Goal: Answer question/provide support: Share knowledge or assist other users

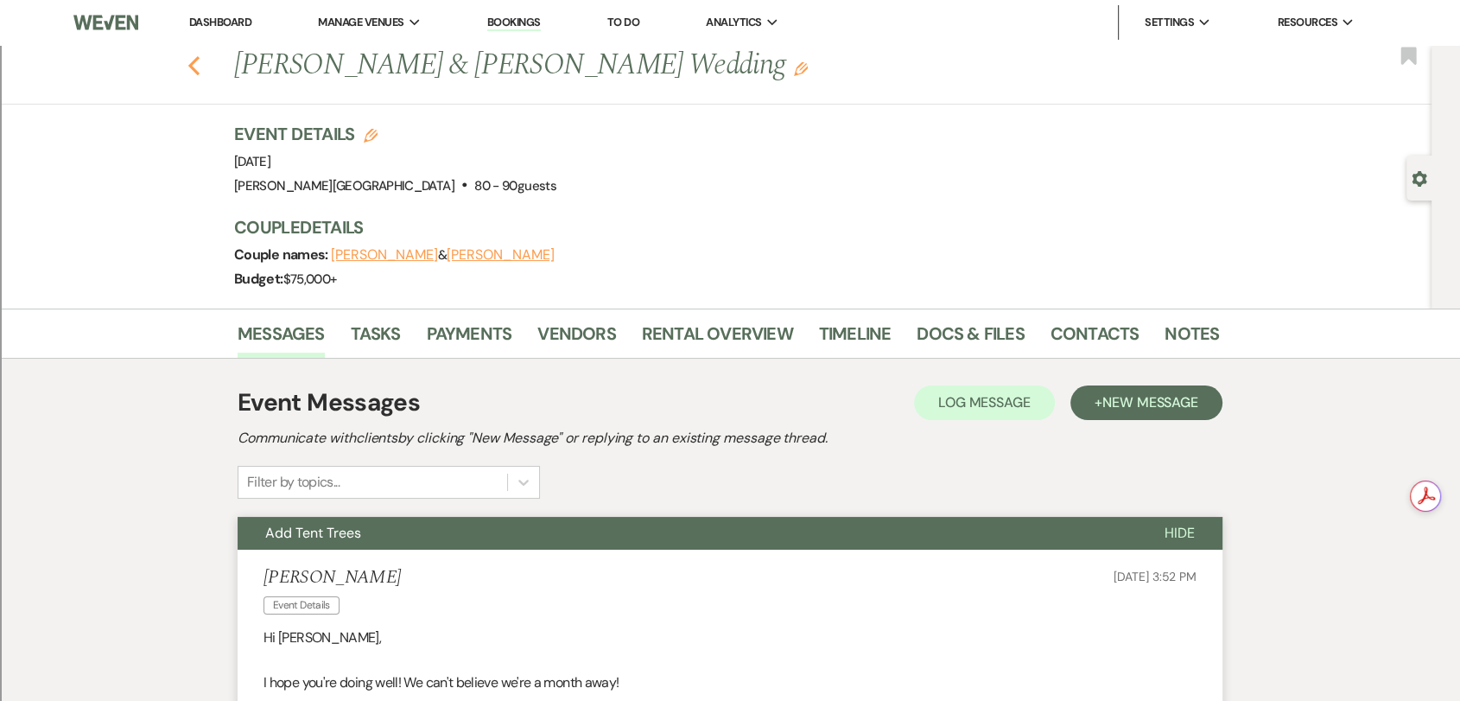
click at [194, 71] on icon "Previous" at bounding box center [194, 65] width 13 height 21
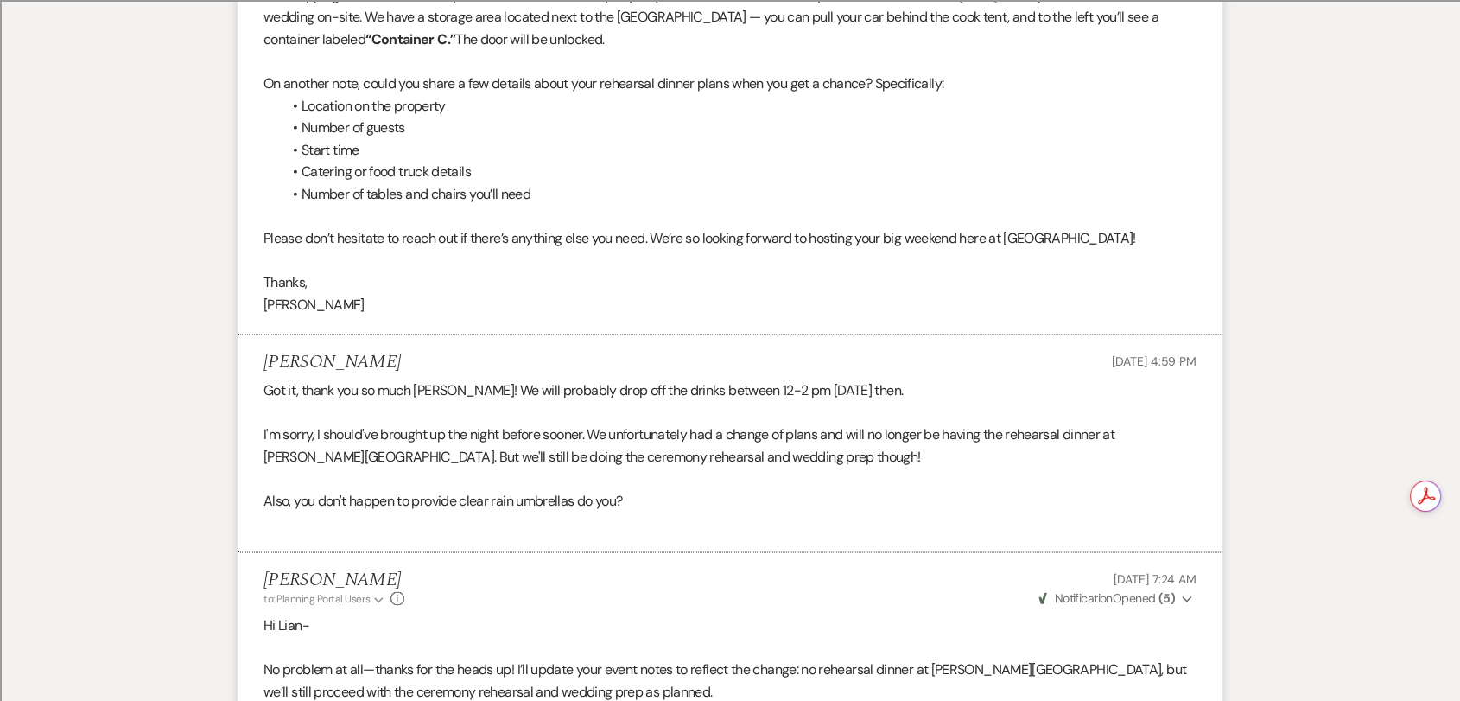
select select "8"
select select "2"
select select "8"
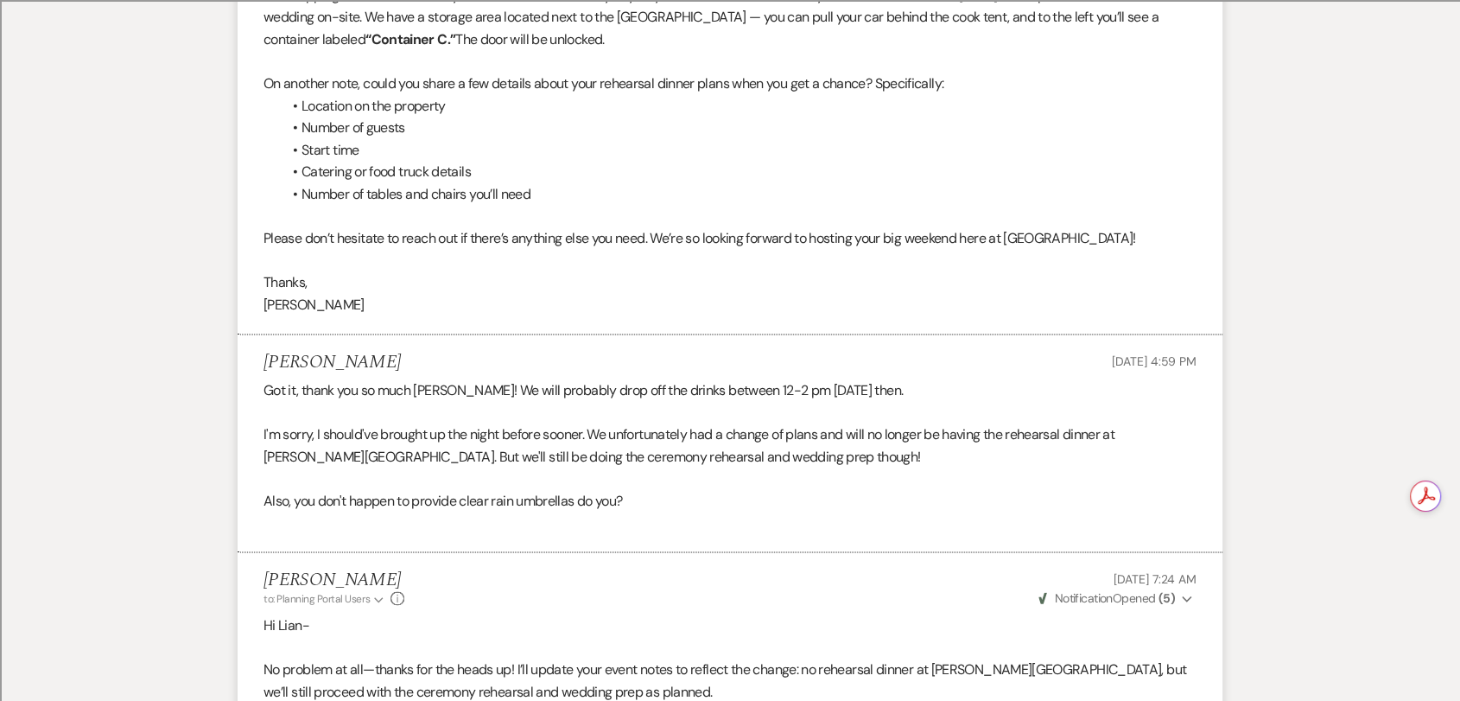
select select "8"
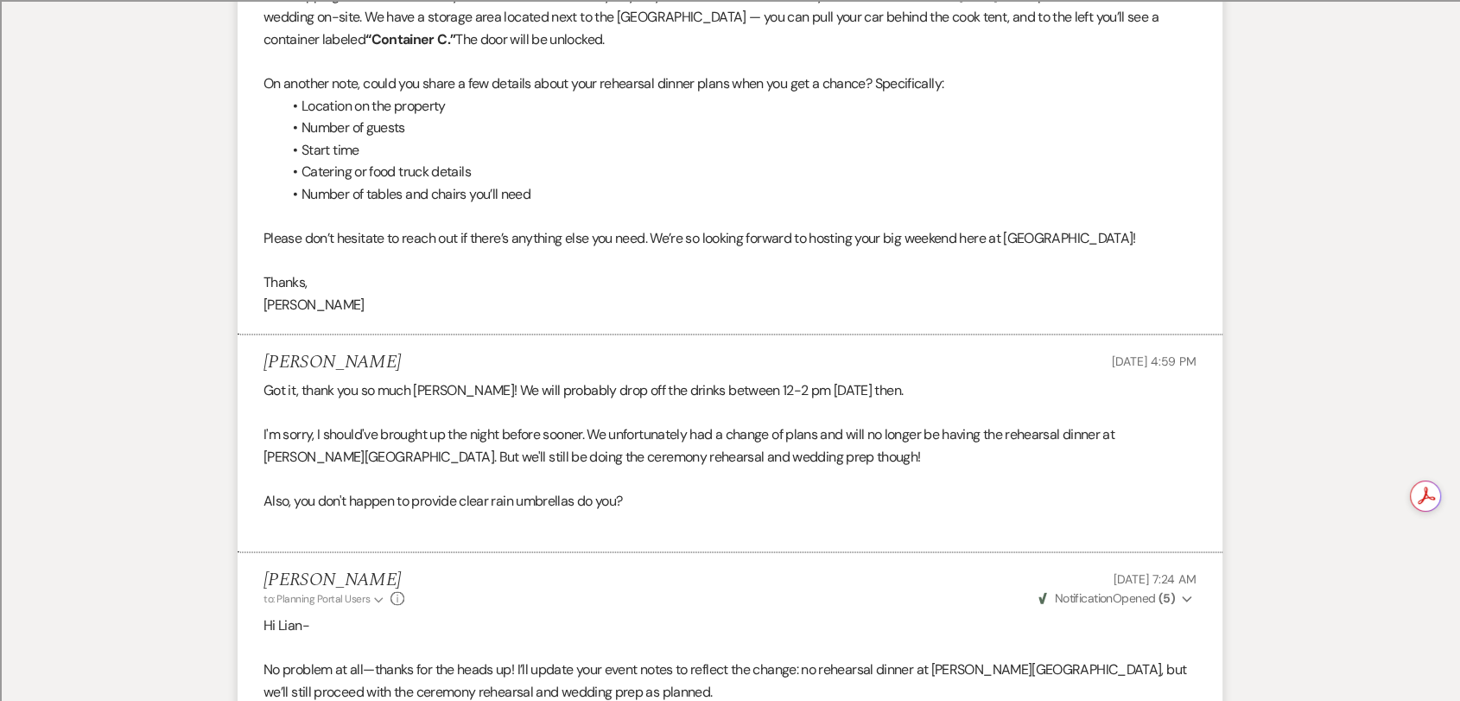
select select "8"
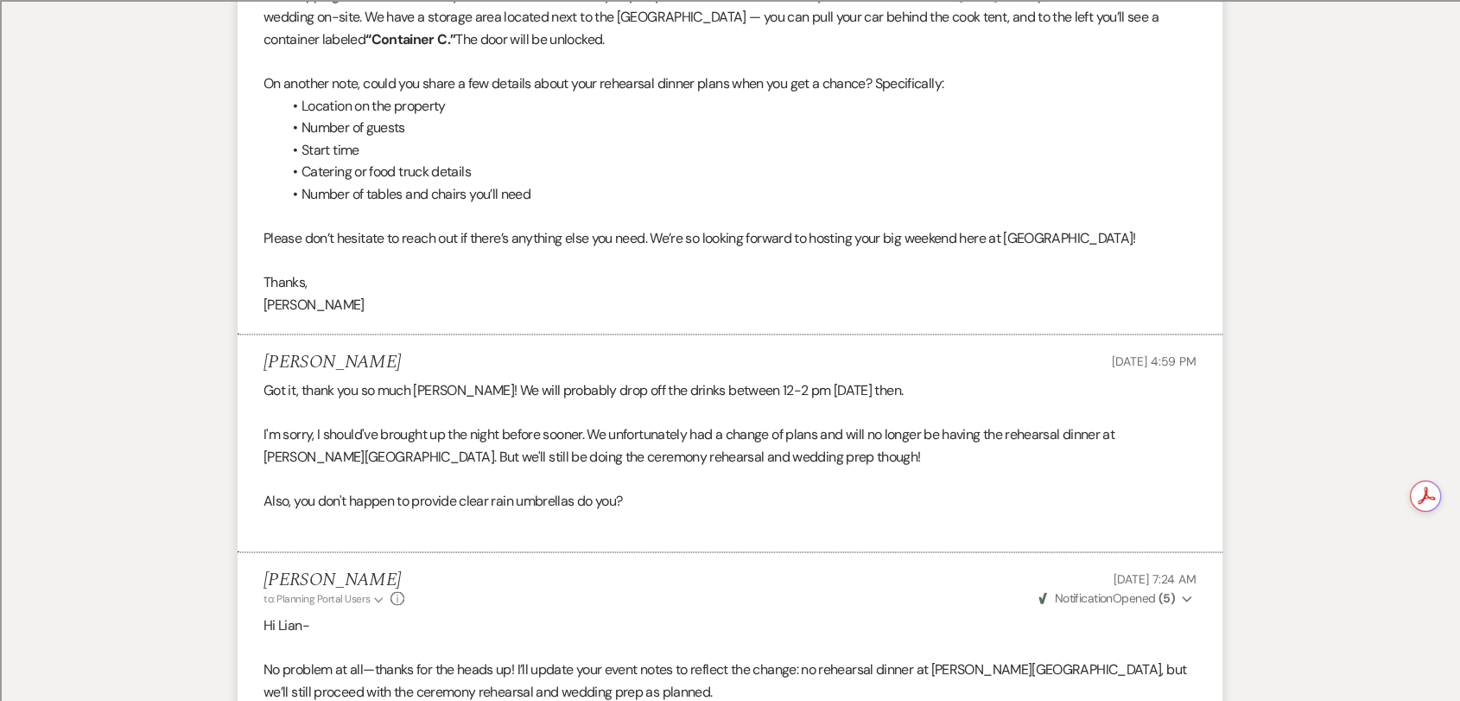
select select "8"
select select "2"
select select "8"
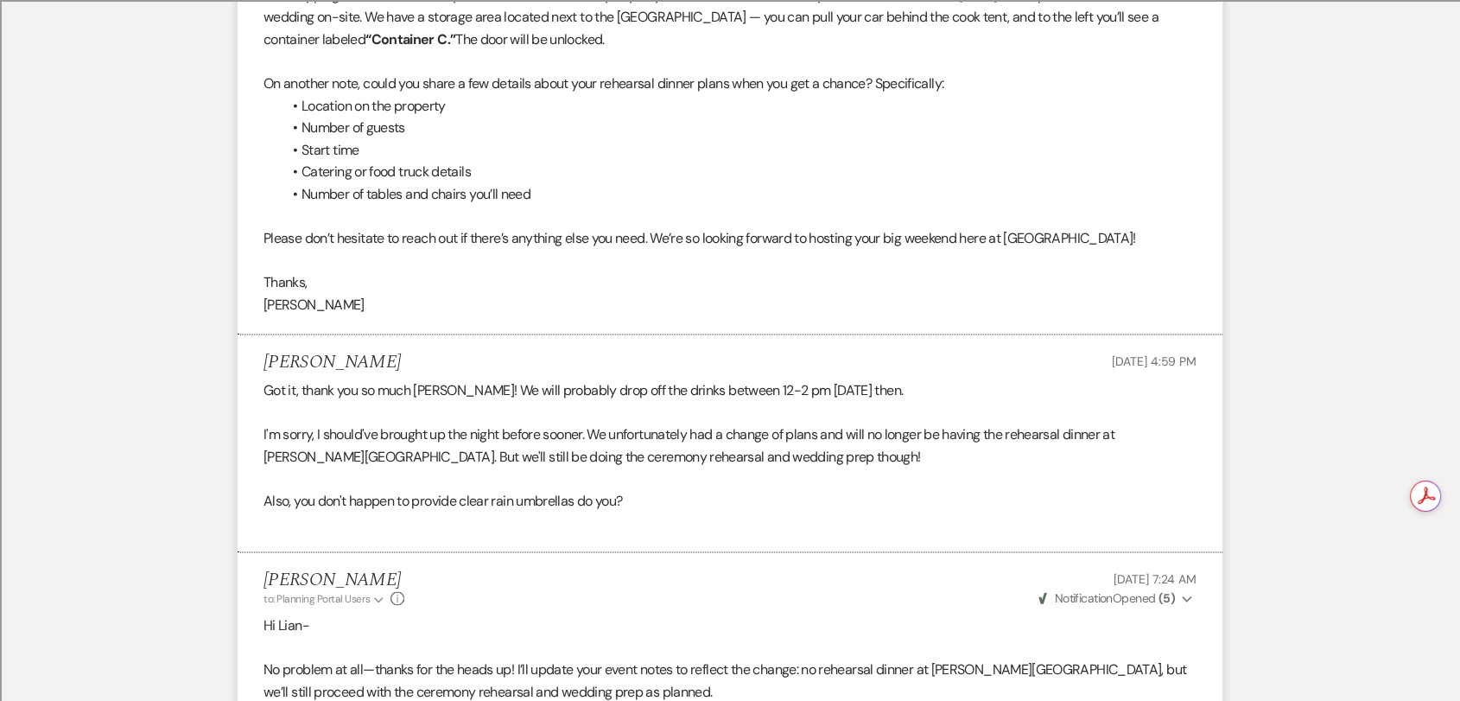
select select "8"
select select "2"
select select "8"
select select "2"
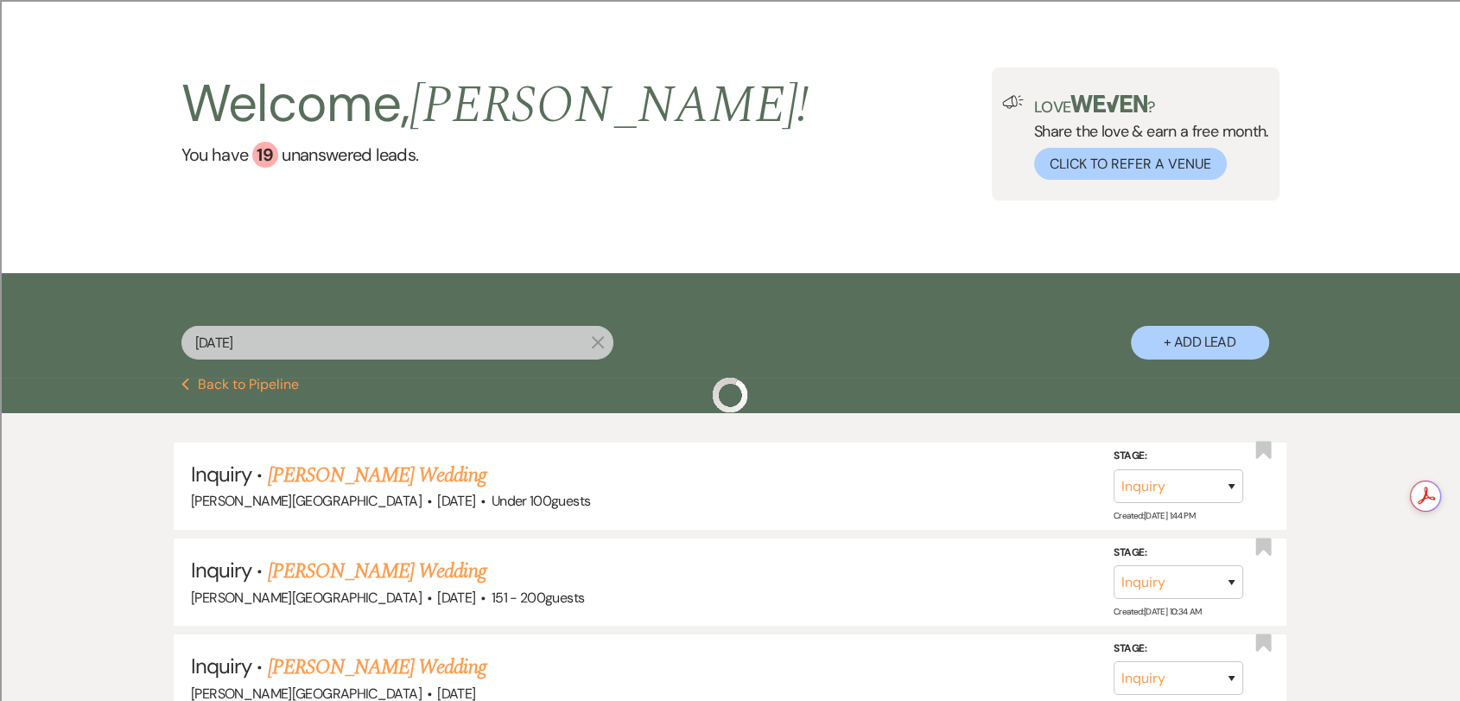
scroll to position [0, 0]
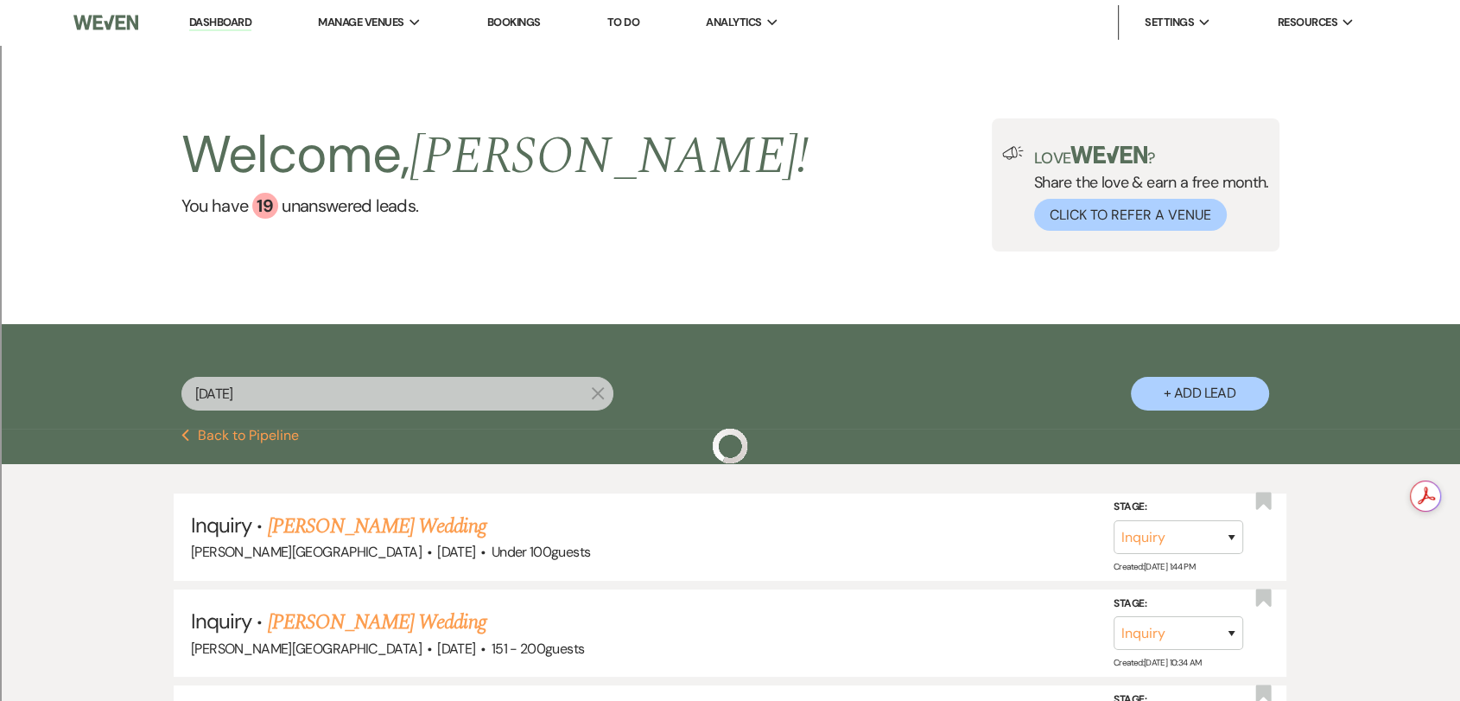
click at [204, 18] on link "Dashboard" at bounding box center [220, 23] width 62 height 16
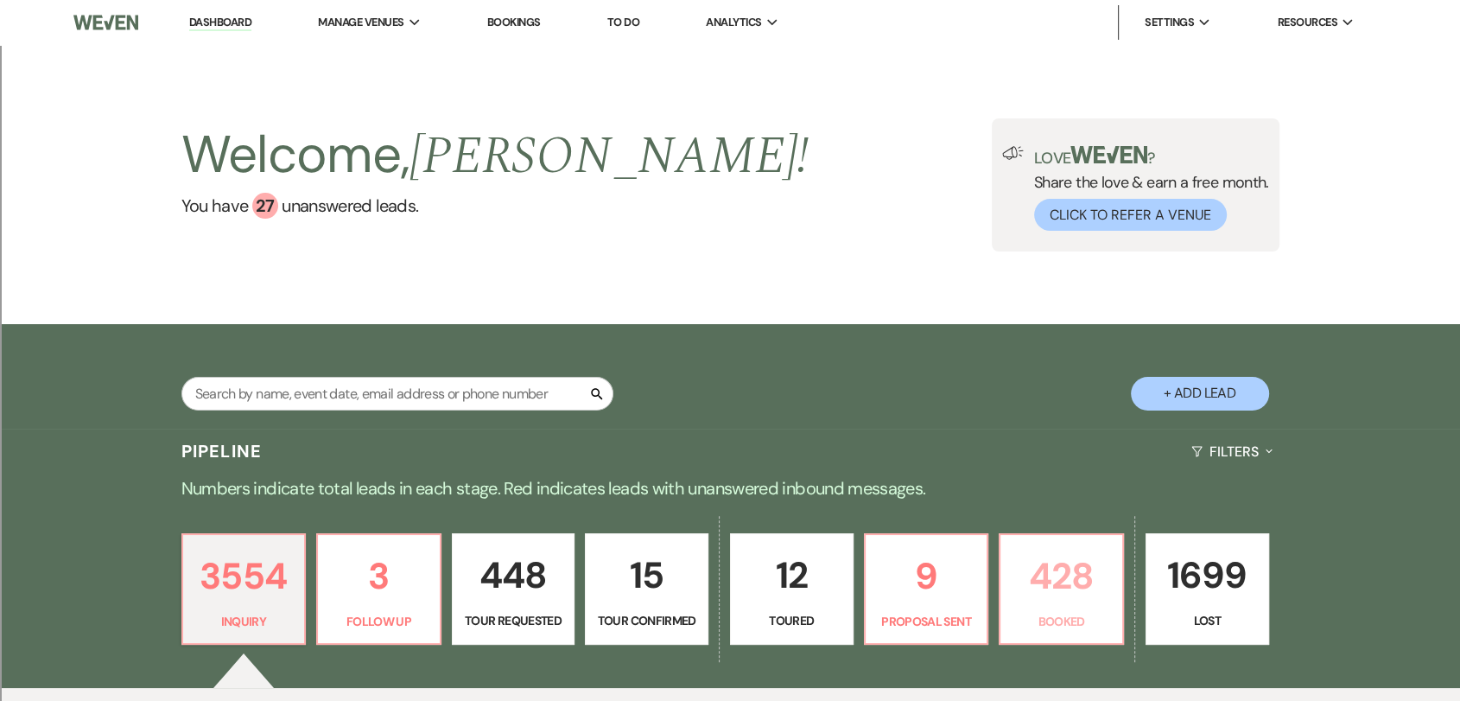
click at [1058, 588] on p "428" at bounding box center [1061, 576] width 101 height 58
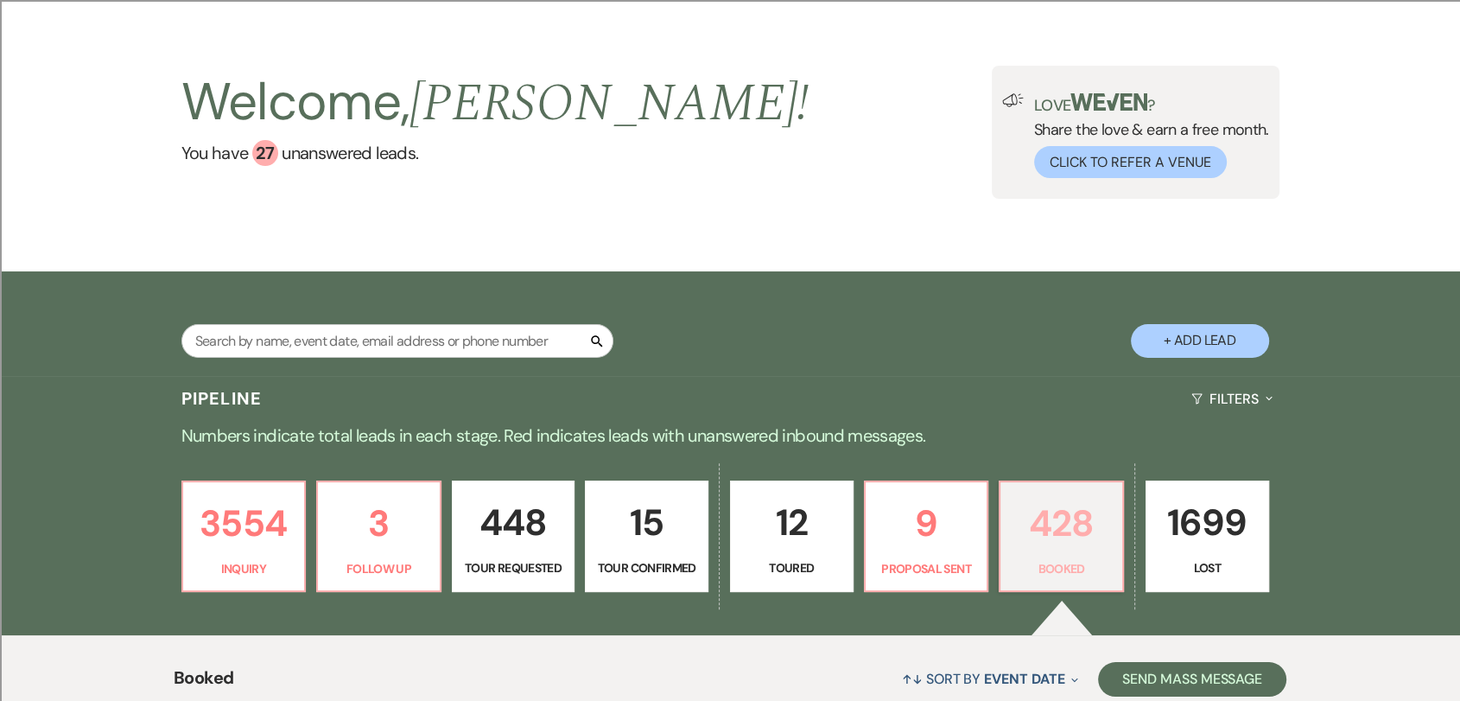
scroll to position [480, 0]
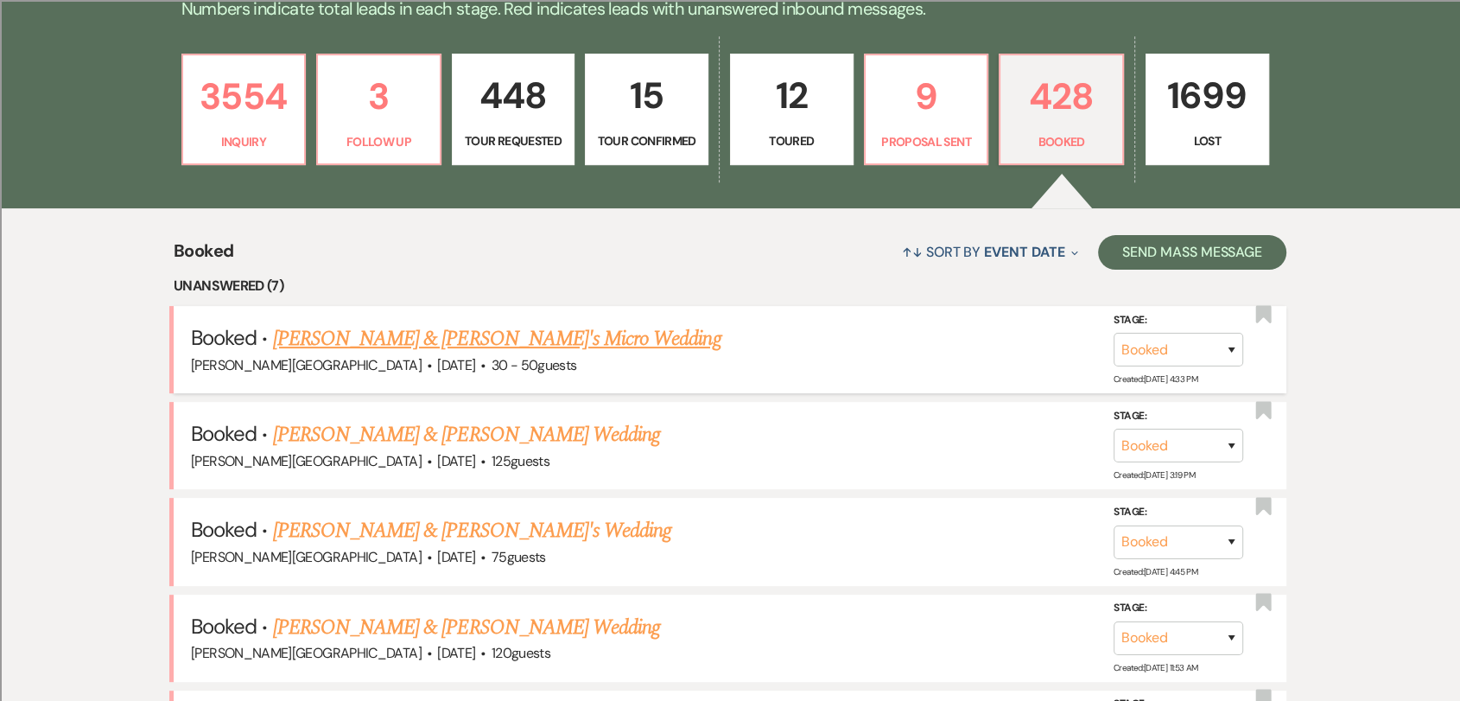
click at [512, 340] on link "[PERSON_NAME] & [PERSON_NAME]'s Micro Wedding" at bounding box center [497, 338] width 448 height 31
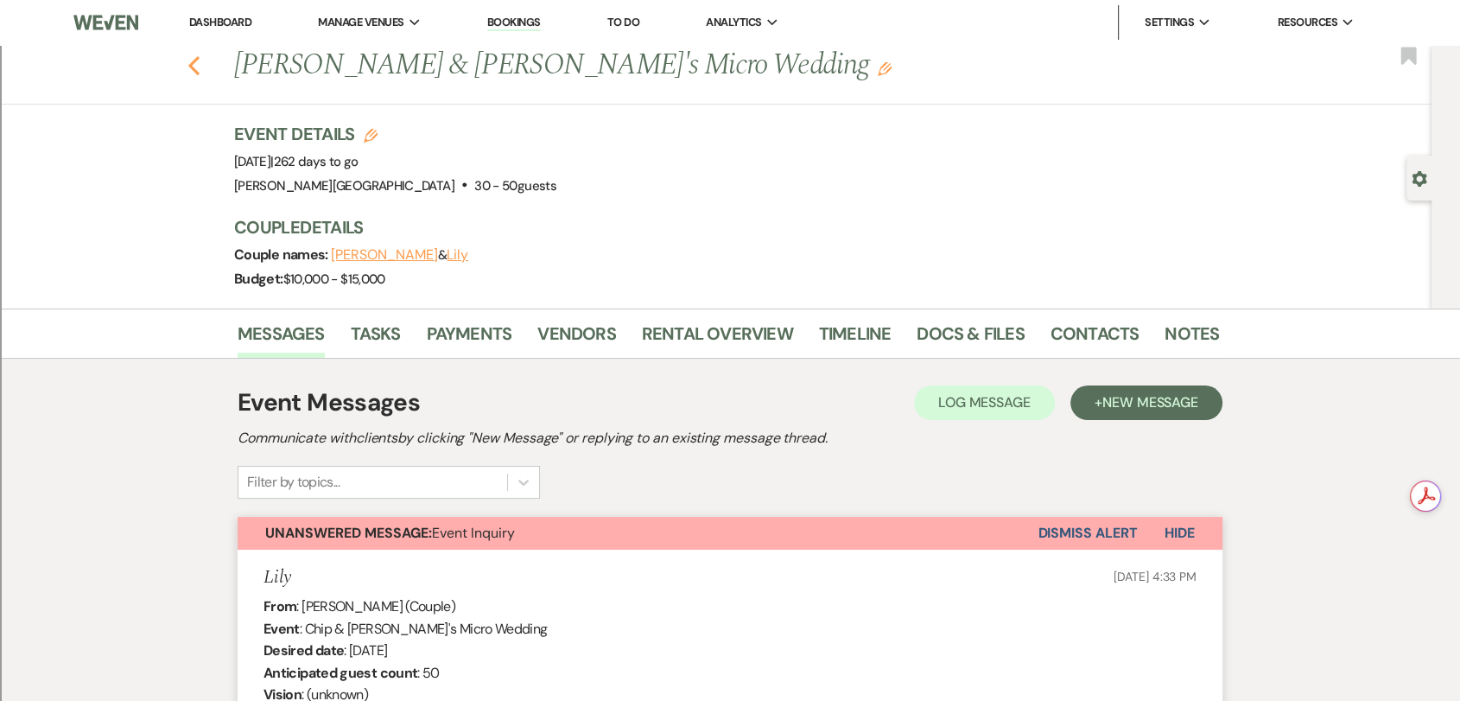
click at [198, 60] on icon "Previous" at bounding box center [194, 65] width 13 height 21
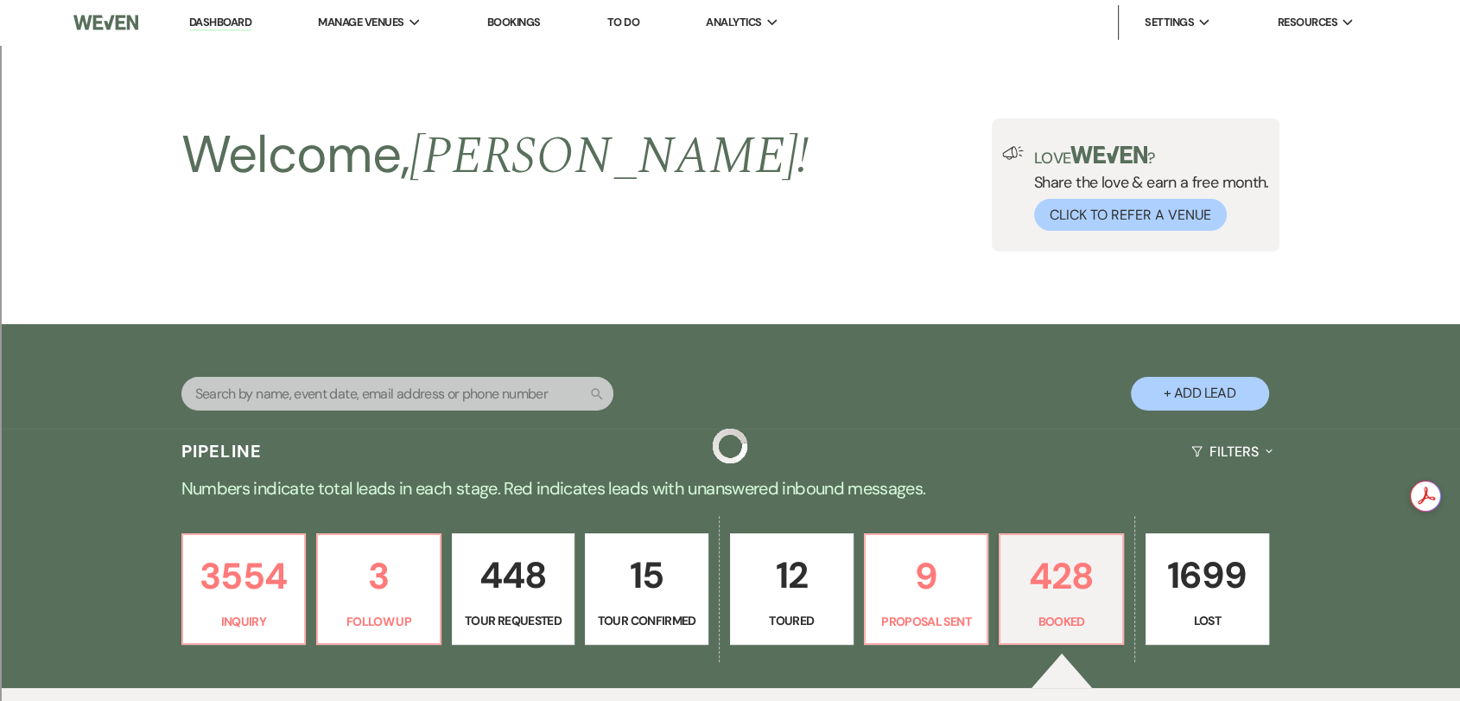
scroll to position [480, 0]
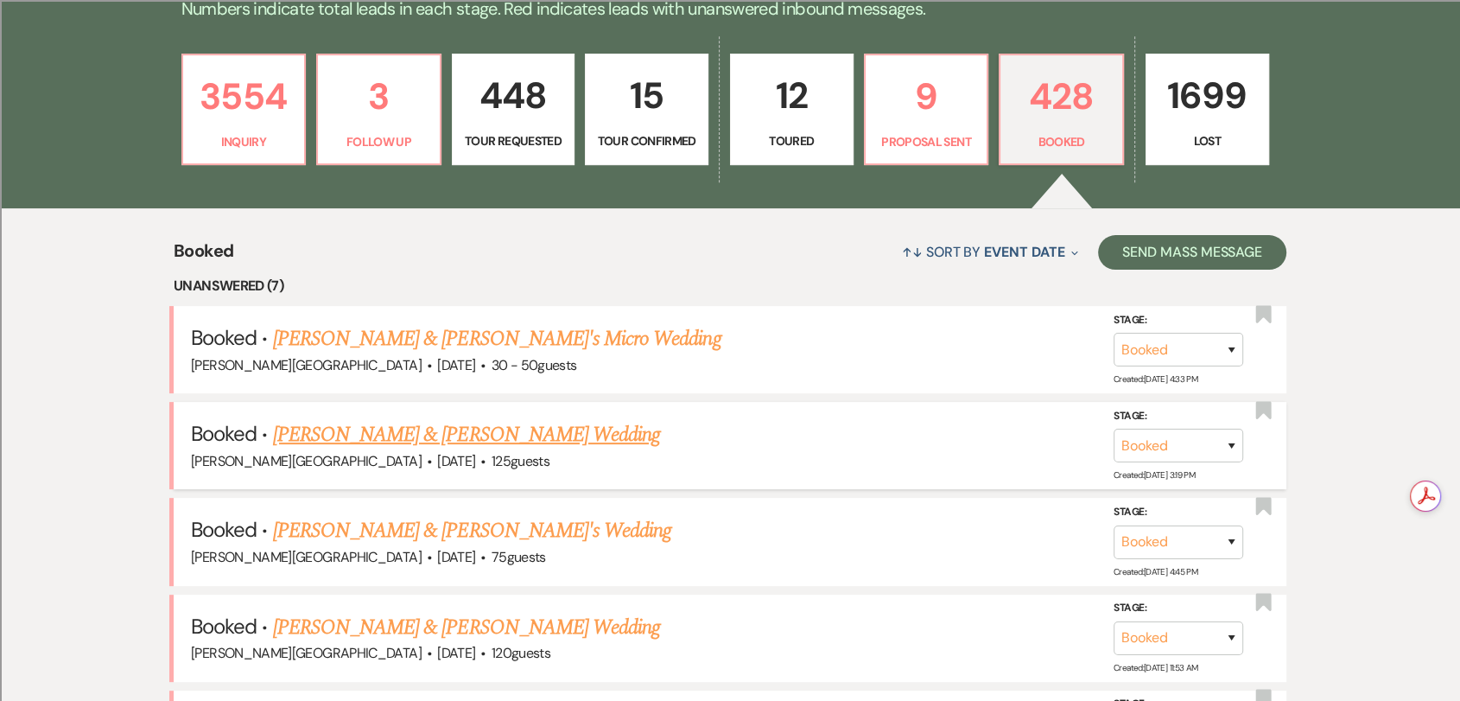
click at [415, 427] on link "[PERSON_NAME] & [PERSON_NAME] Wedding" at bounding box center [466, 434] width 387 height 31
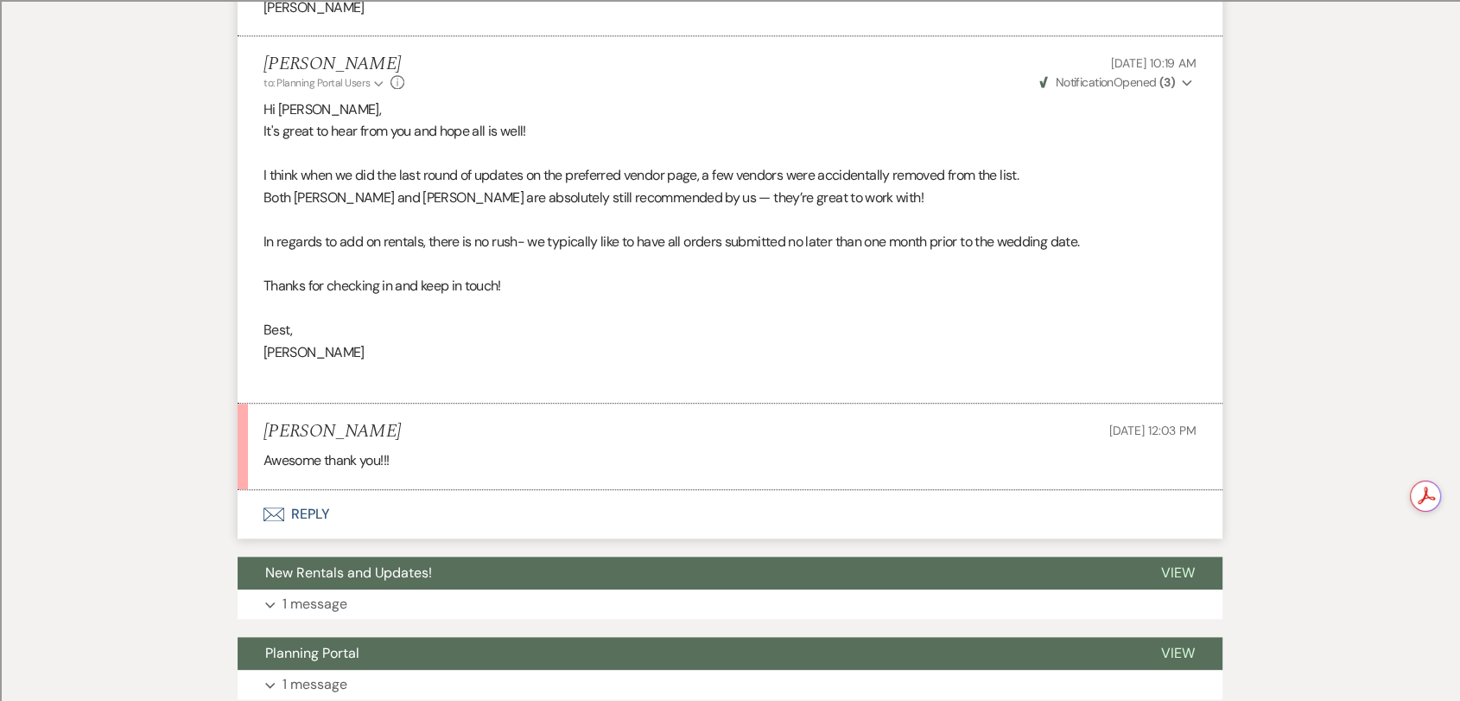
scroll to position [15124, 0]
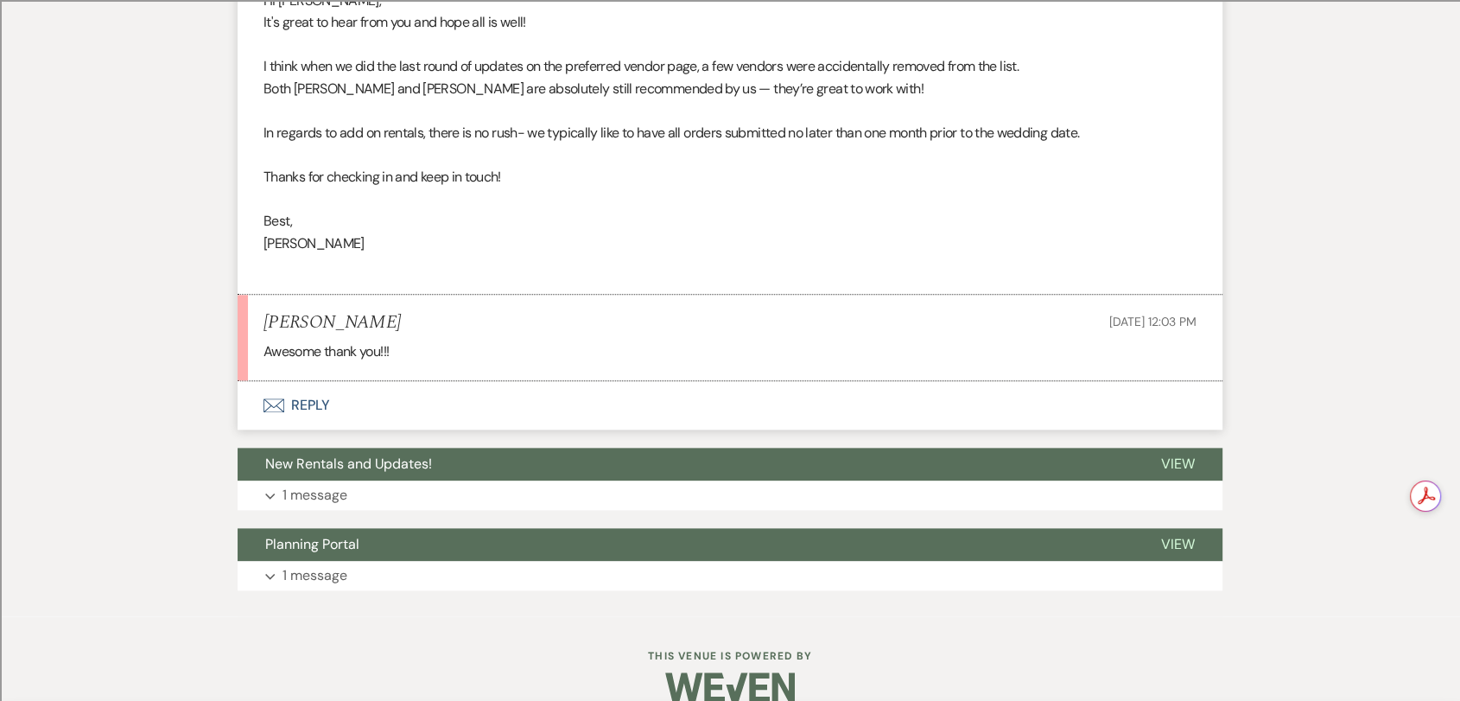
click at [316, 381] on button "Envelope Reply" at bounding box center [730, 405] width 985 height 48
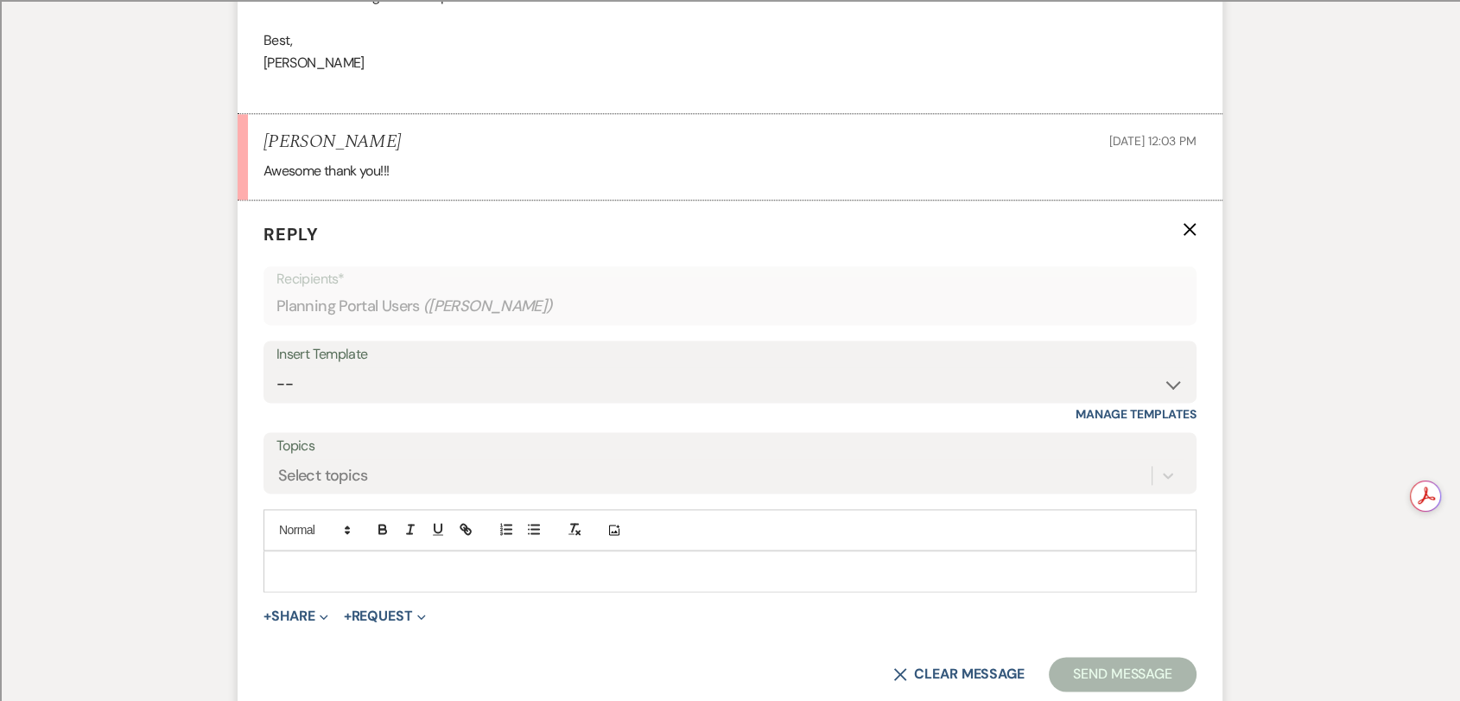
scroll to position [15338, 0]
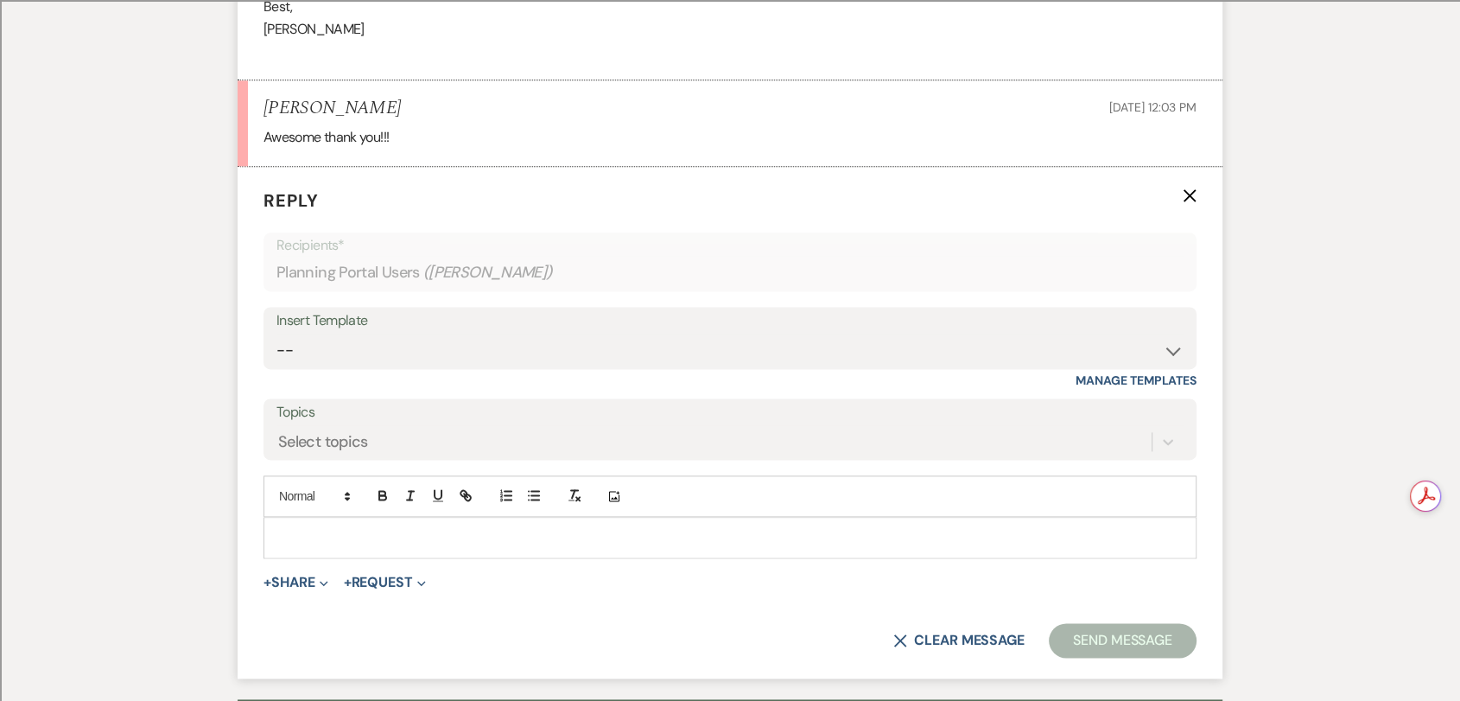
click at [351, 528] on p at bounding box center [730, 537] width 906 height 19
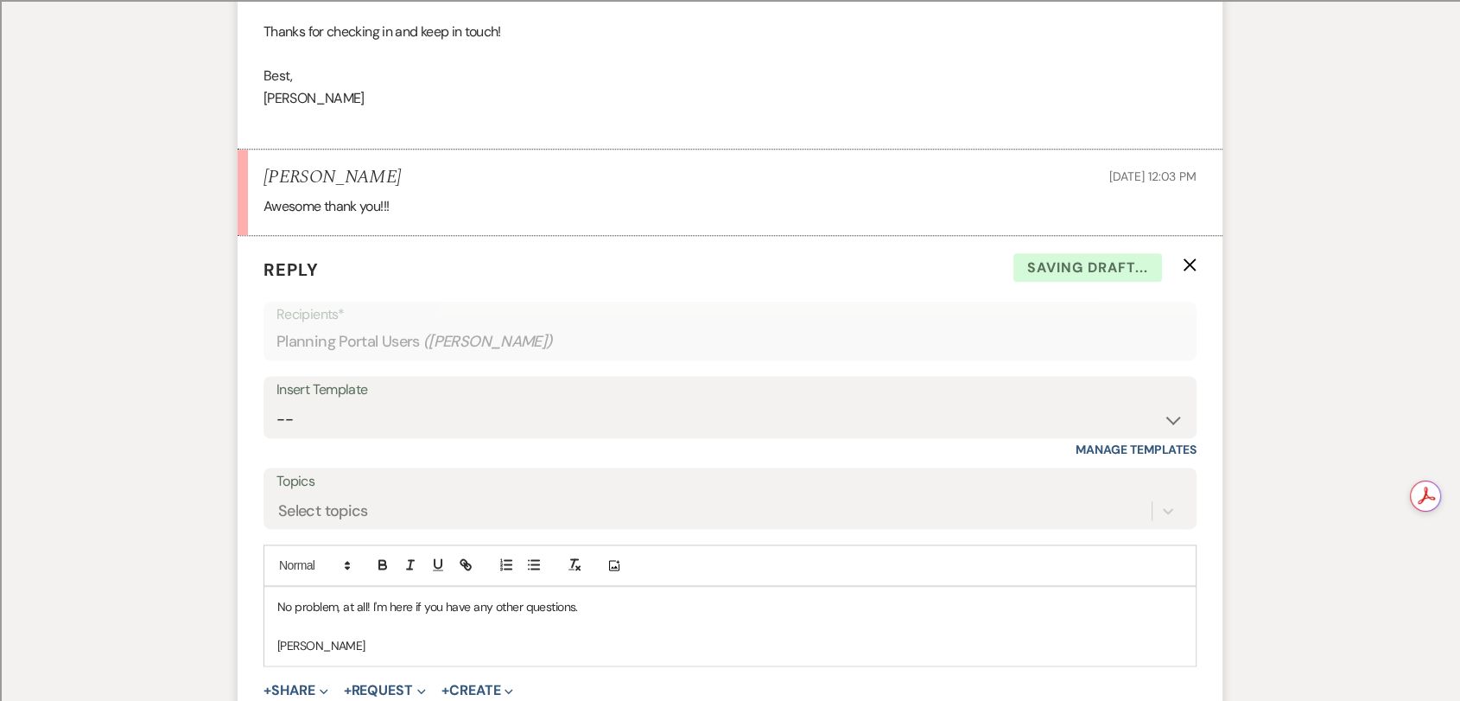
scroll to position [15627, 0]
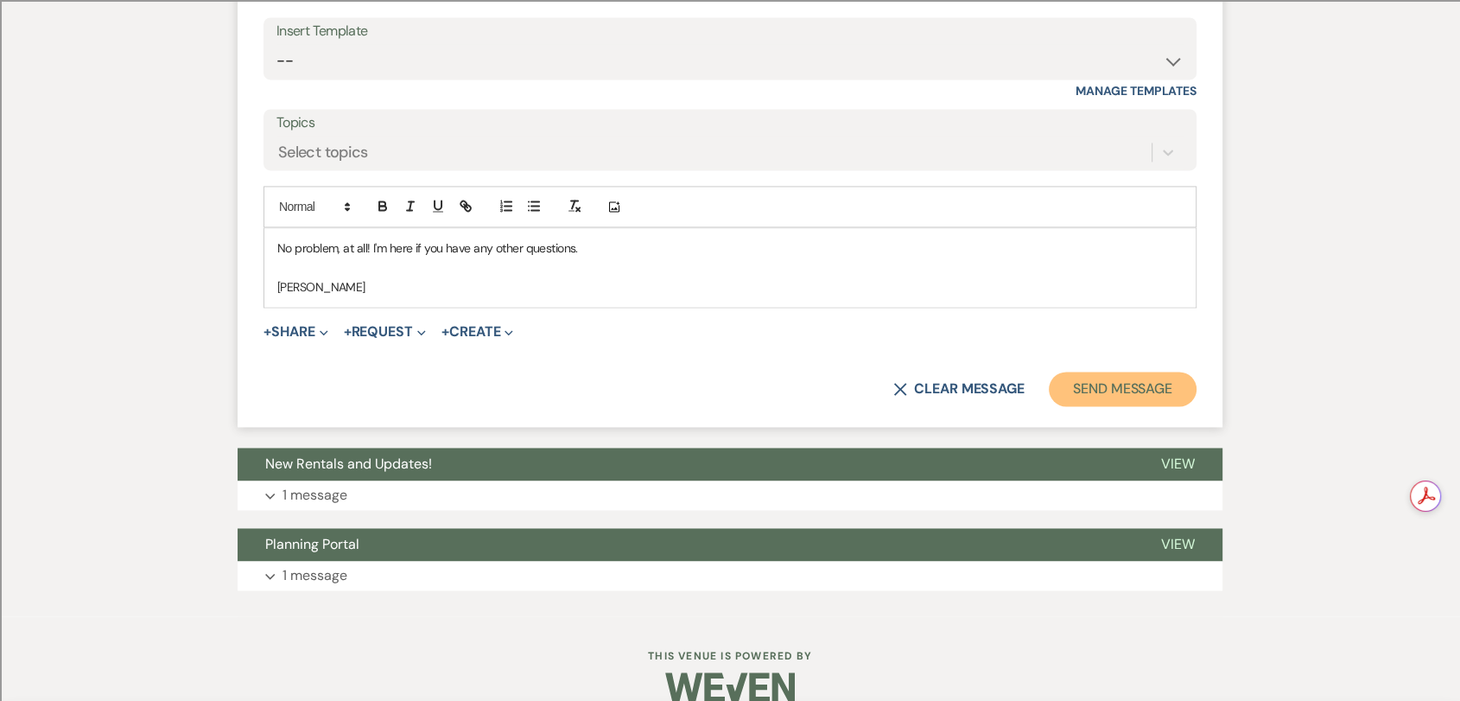
click at [1128, 372] on button "Send Message" at bounding box center [1123, 389] width 148 height 35
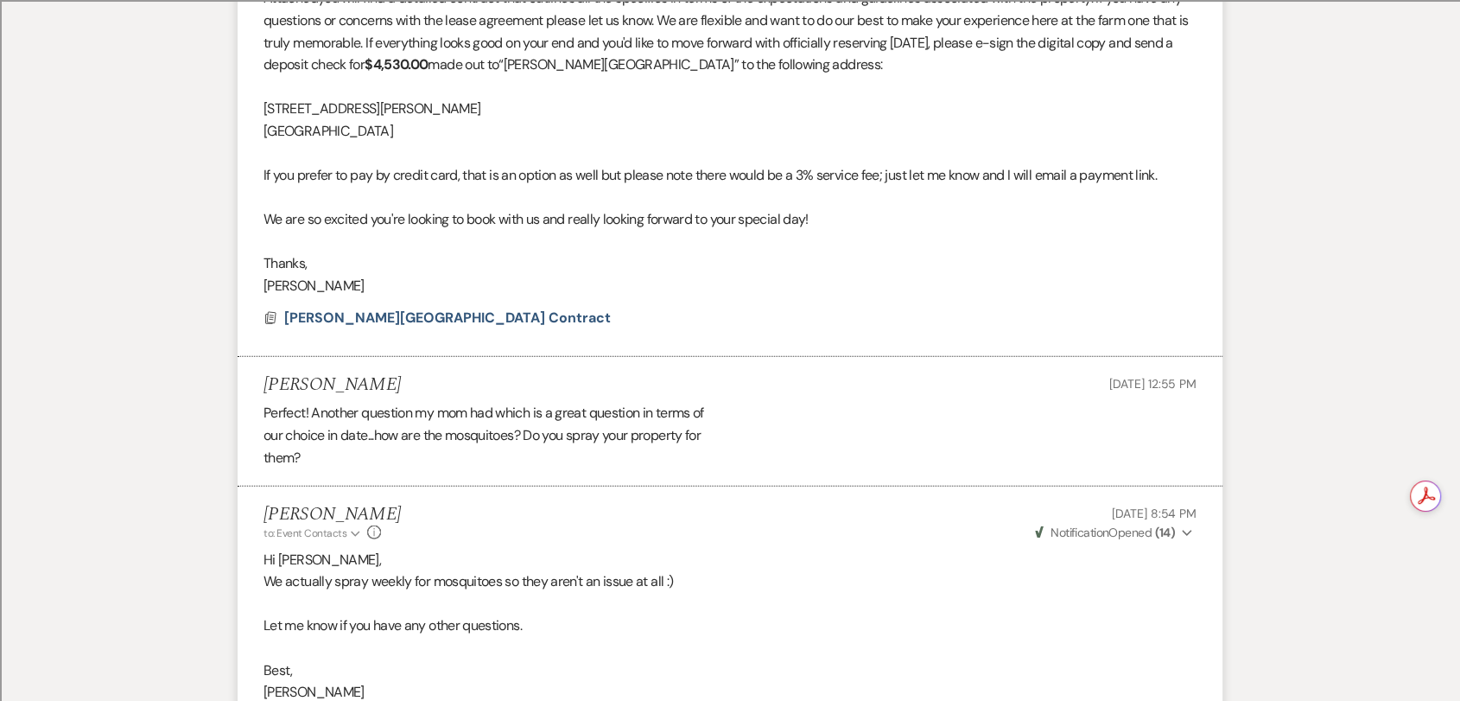
scroll to position [0, 0]
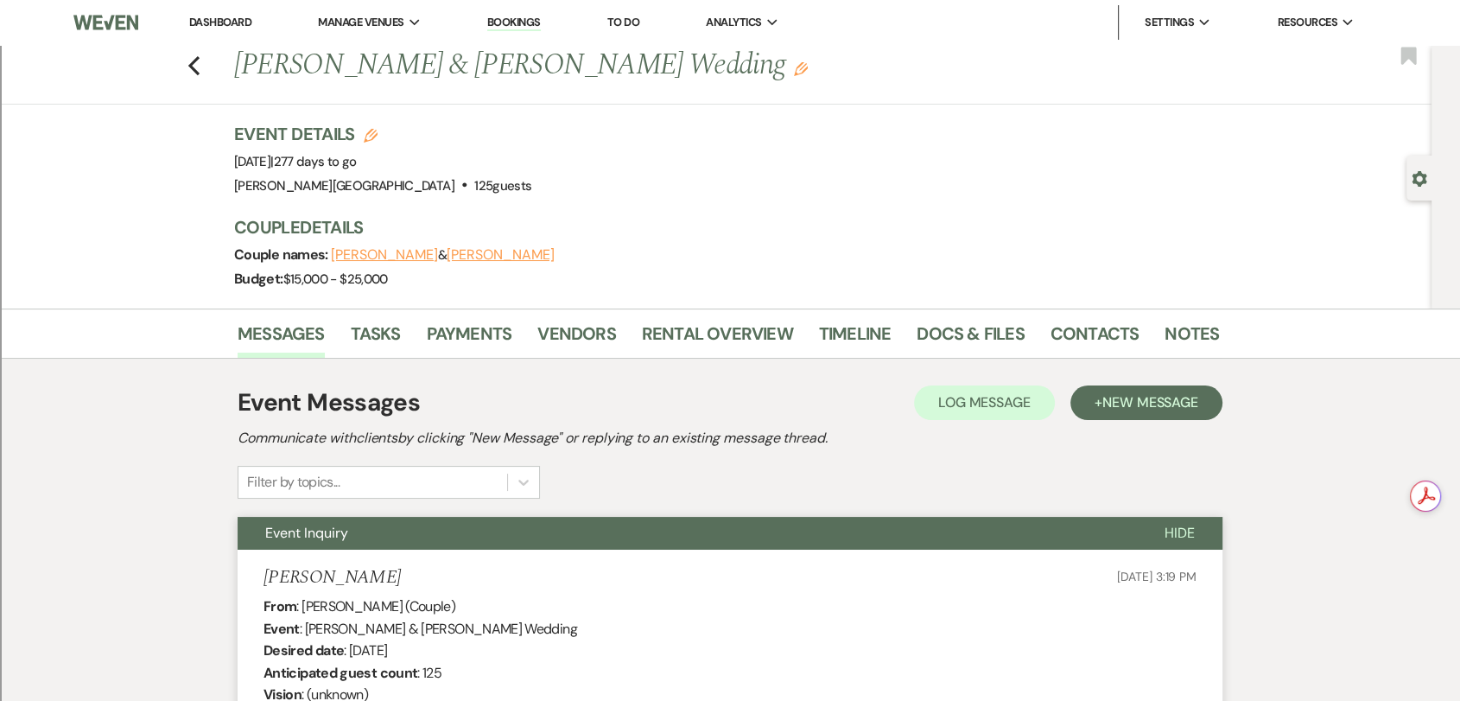
click at [210, 71] on div "Previous [PERSON_NAME] & [PERSON_NAME] Wedding Edit Bookmark" at bounding box center [711, 75] width 1440 height 60
click at [200, 69] on use "button" at bounding box center [193, 65] width 11 height 19
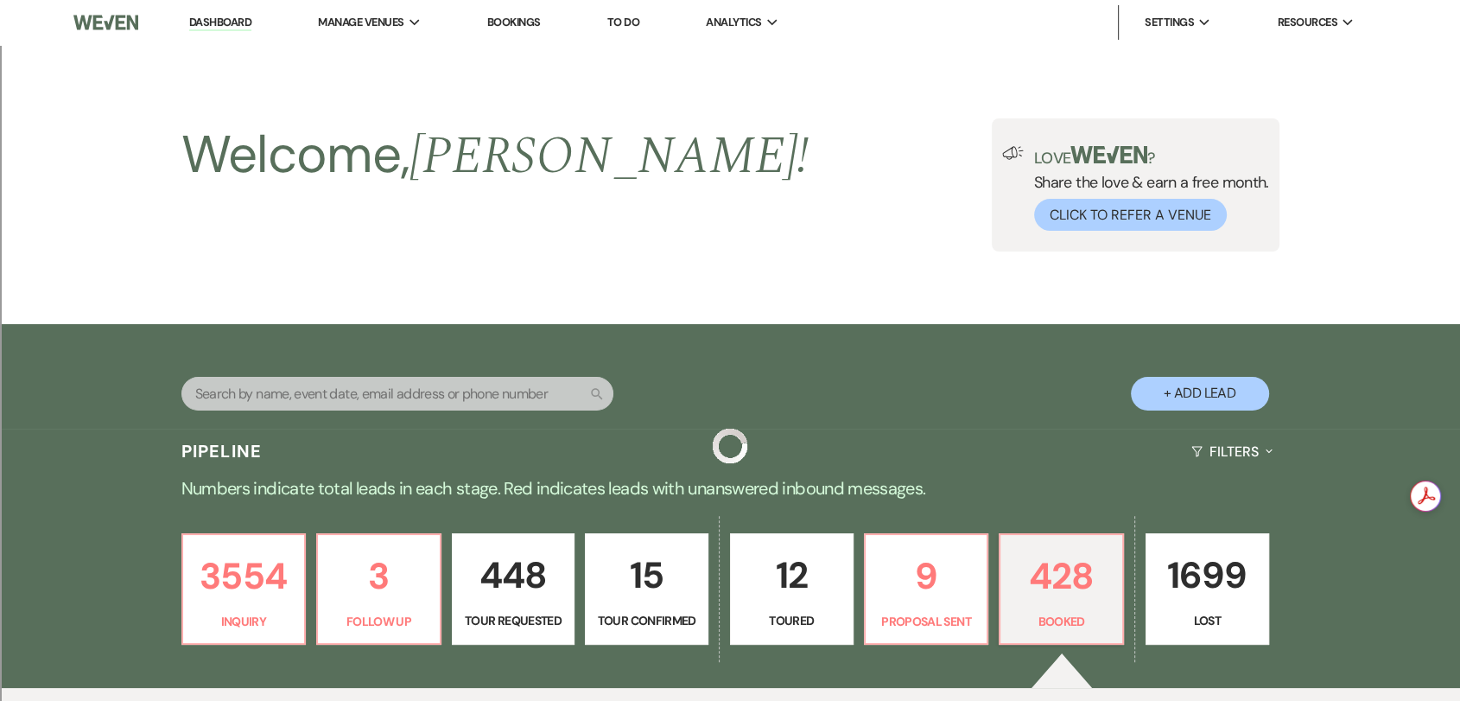
scroll to position [435, 0]
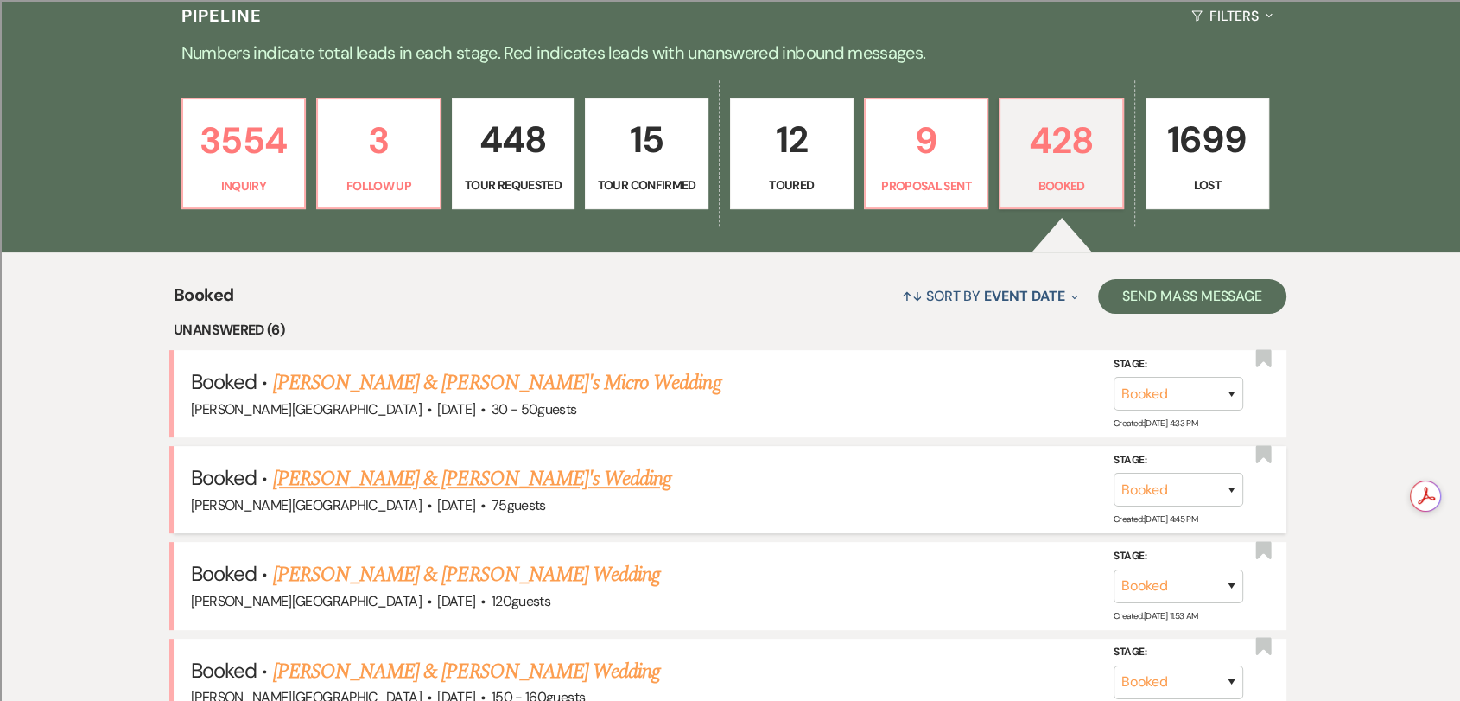
click at [486, 478] on link "[PERSON_NAME] & [PERSON_NAME]'s Wedding" at bounding box center [472, 478] width 399 height 31
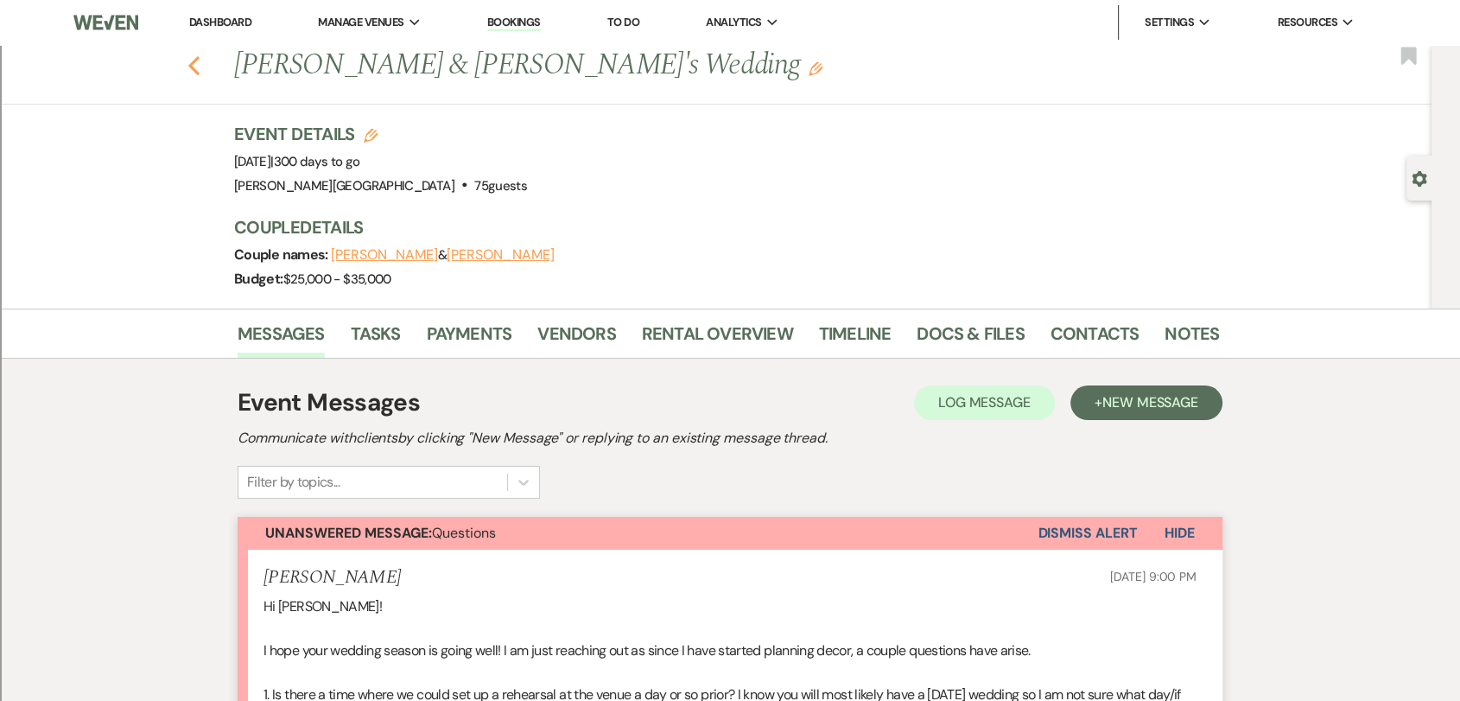
click at [200, 64] on icon "Previous" at bounding box center [194, 65] width 13 height 21
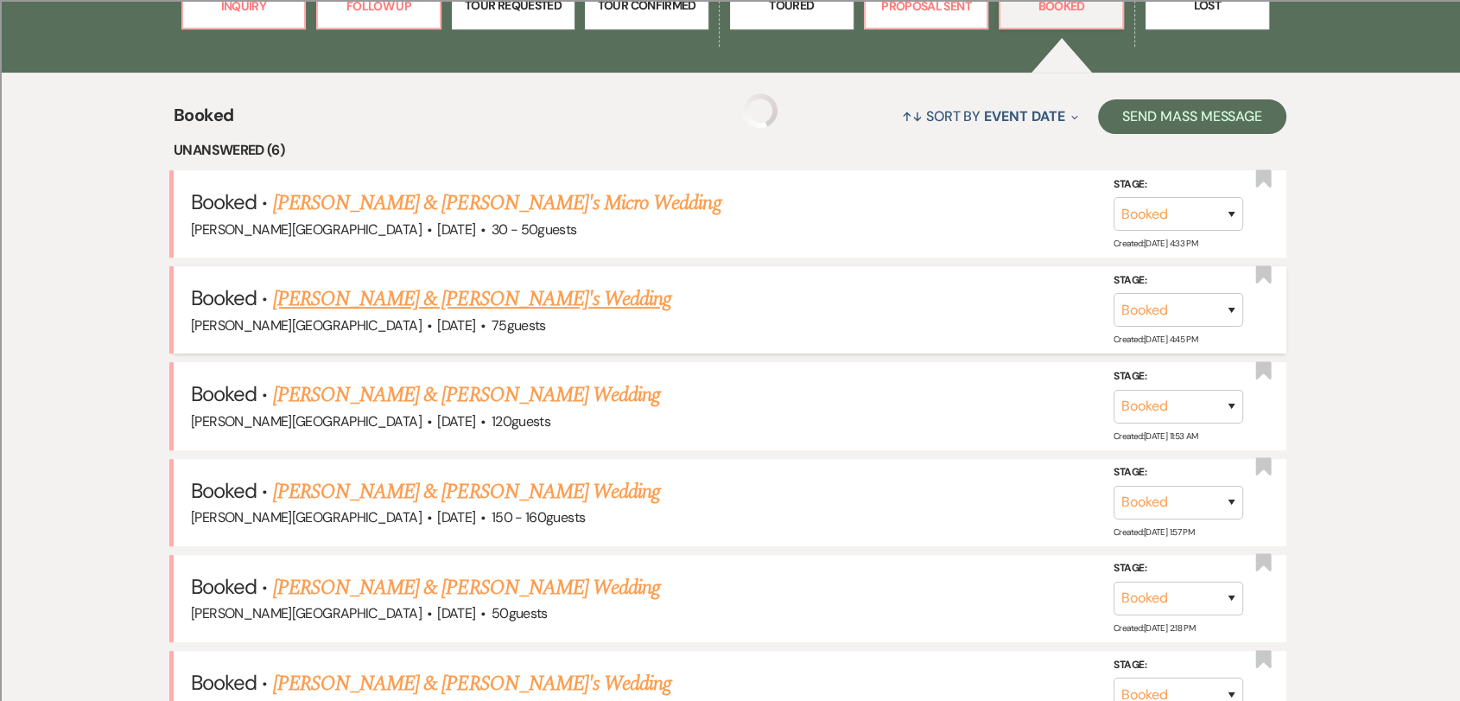
scroll to position [627, 0]
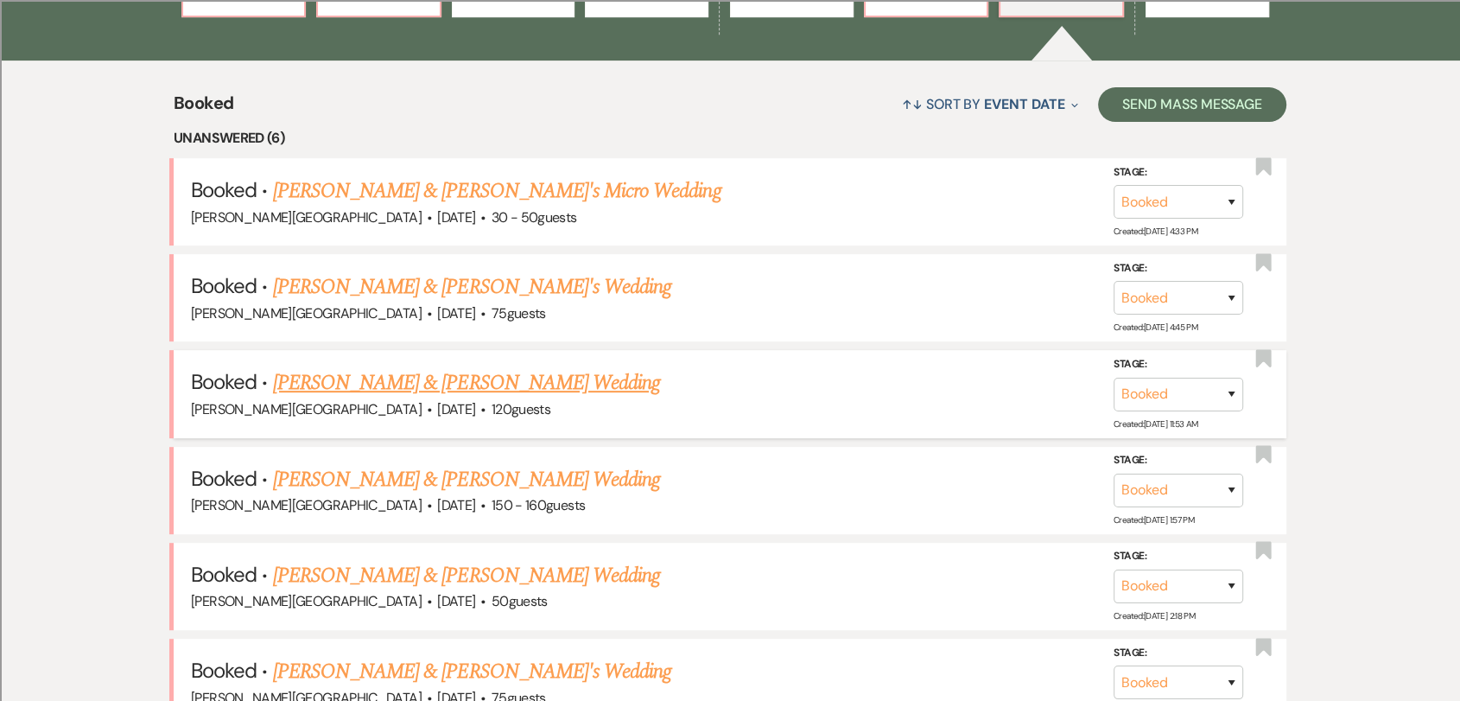
click at [561, 390] on link "[PERSON_NAME] & [PERSON_NAME] Wedding" at bounding box center [466, 382] width 387 height 31
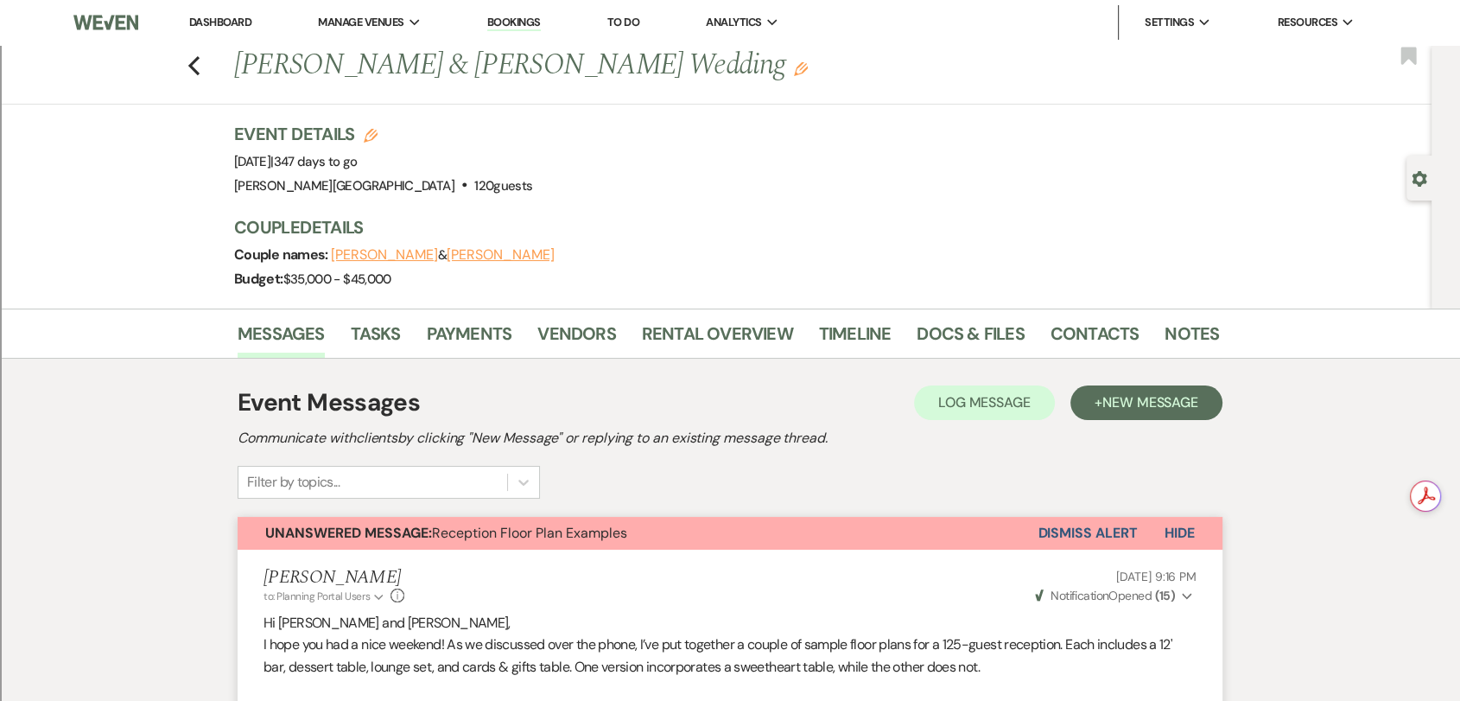
click at [1092, 529] on button "Dismiss Alert" at bounding box center [1087, 533] width 99 height 33
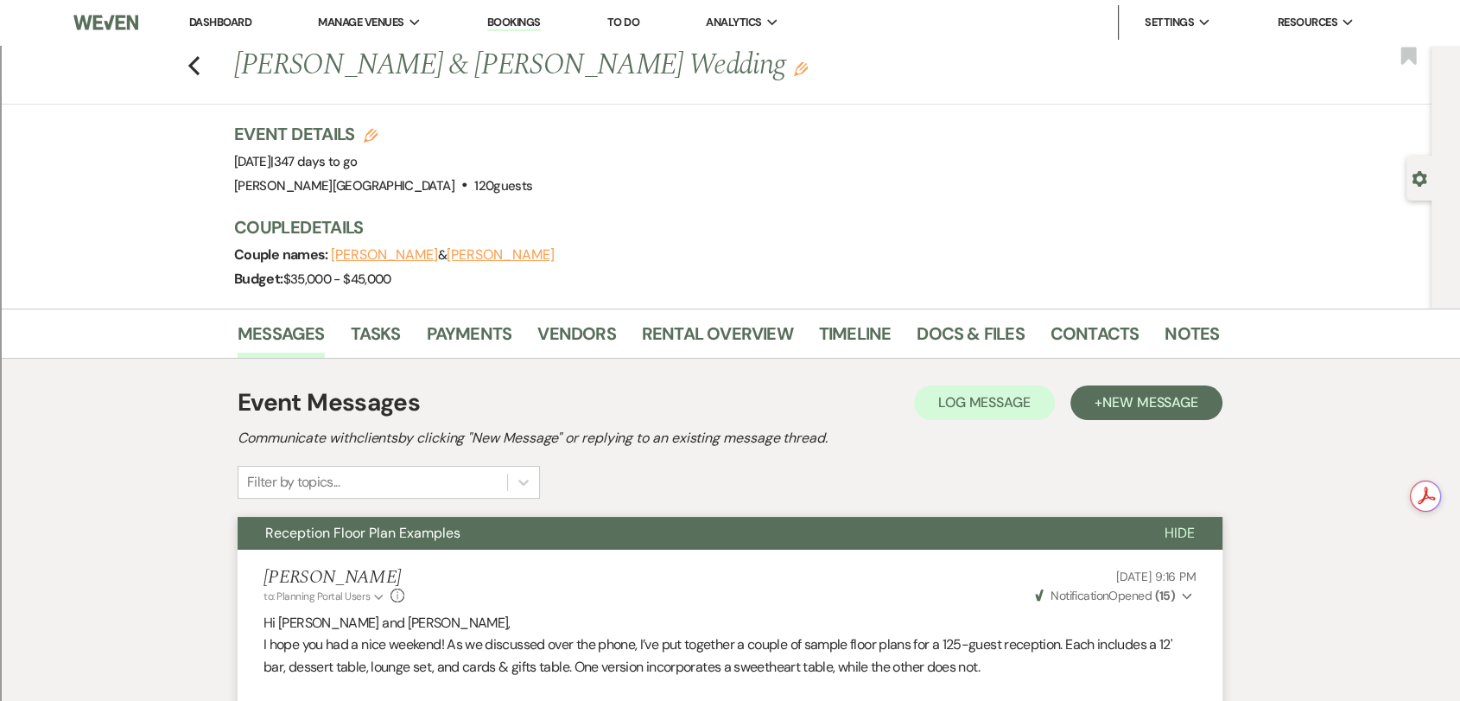
click at [191, 58] on div "Previous [PERSON_NAME] & [PERSON_NAME] Wedding Edit Bookmark" at bounding box center [711, 75] width 1440 height 60
click at [194, 64] on icon "Previous" at bounding box center [194, 65] width 13 height 21
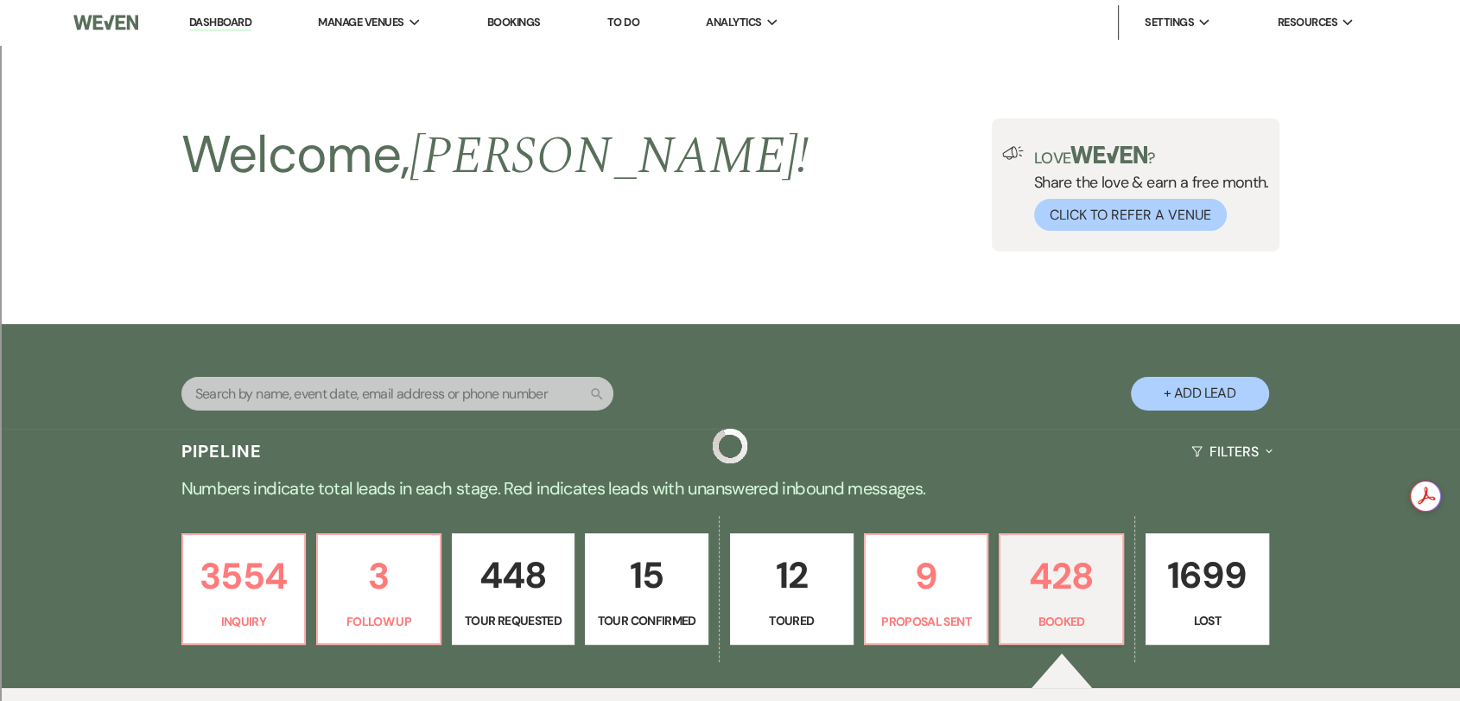
scroll to position [627, 0]
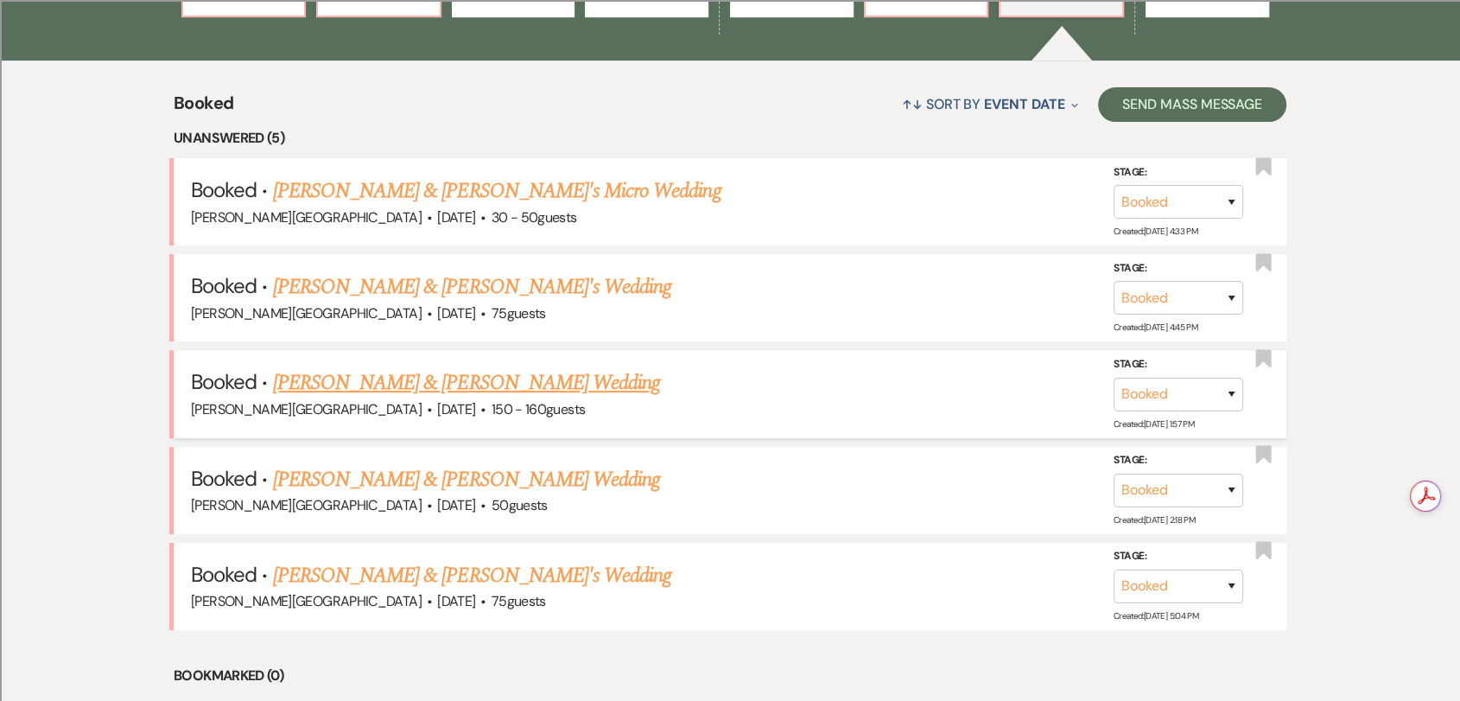
click at [609, 381] on link "[PERSON_NAME] & [PERSON_NAME] Wedding" at bounding box center [466, 382] width 387 height 31
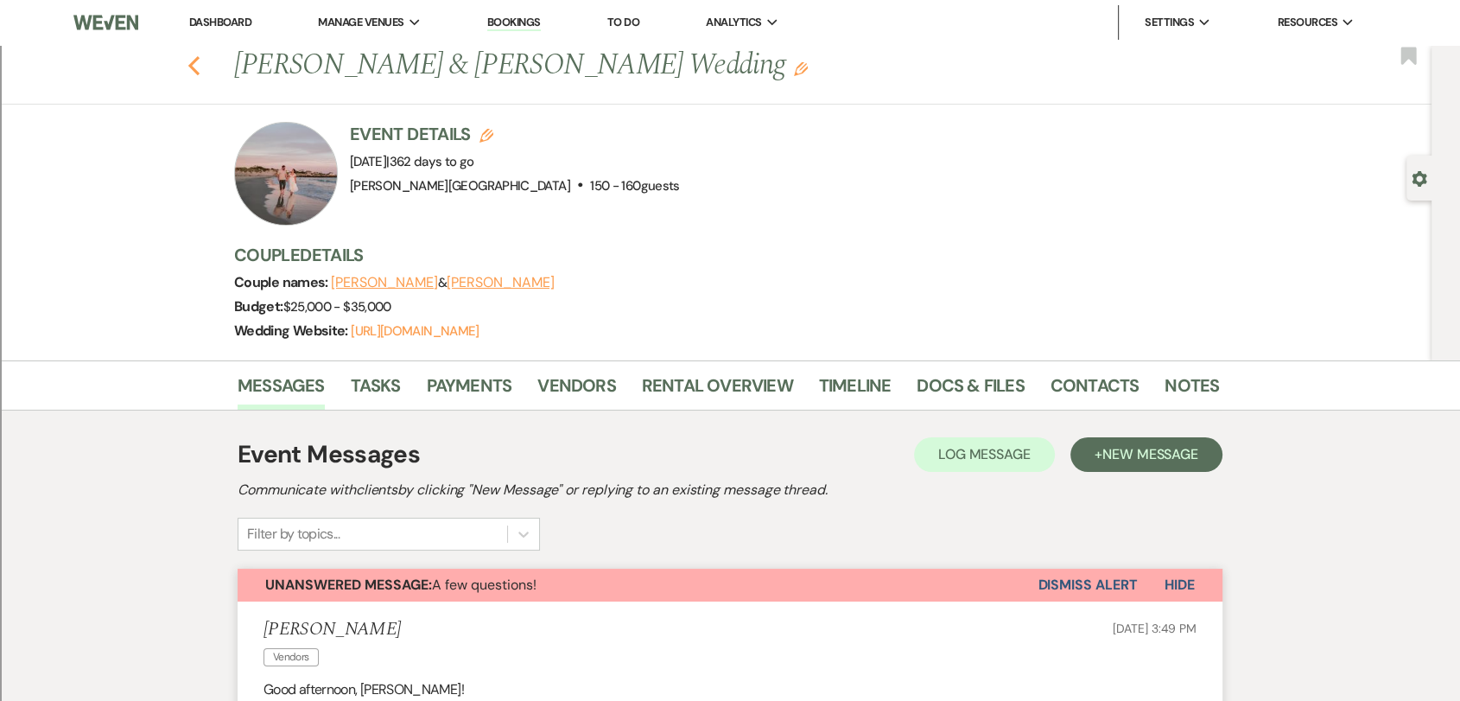
click at [200, 65] on icon "Previous" at bounding box center [194, 65] width 13 height 21
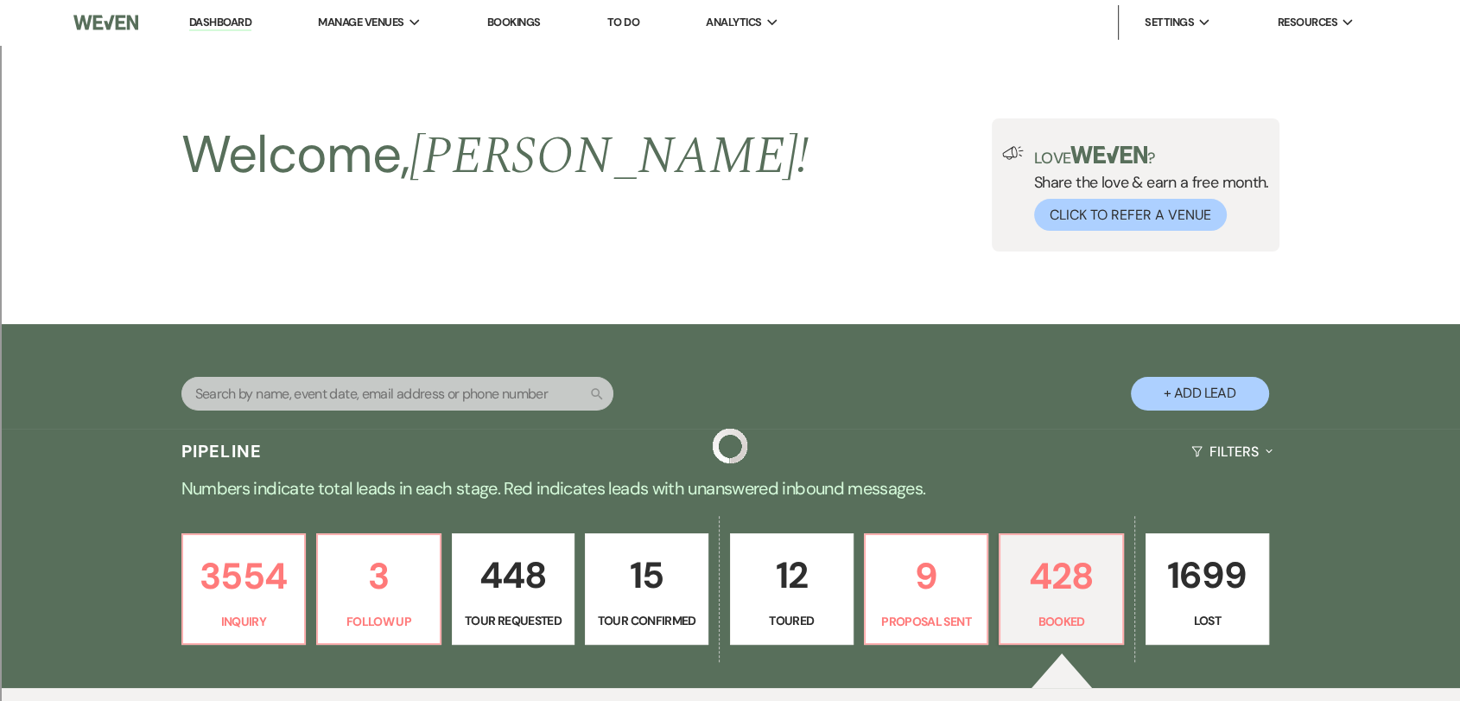
scroll to position [627, 0]
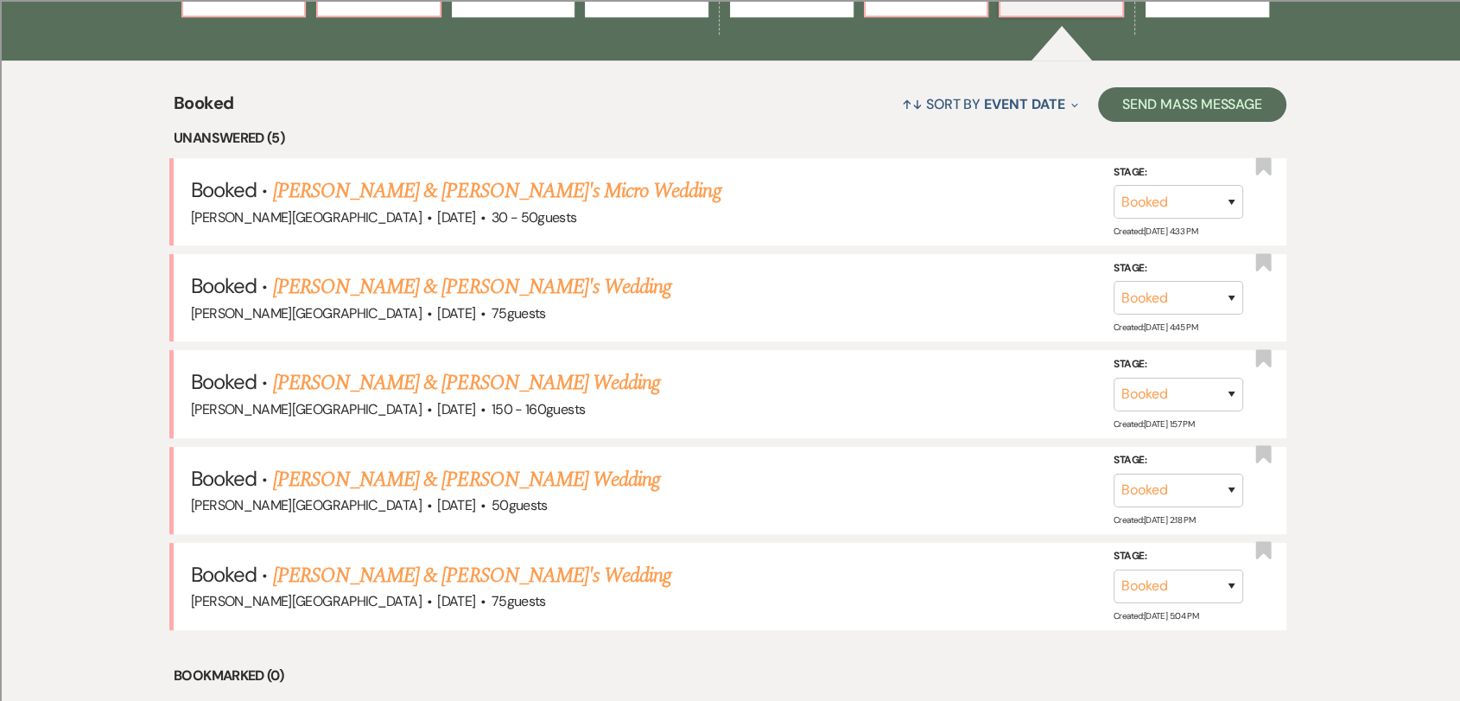
click at [510, 475] on link "[PERSON_NAME] & [PERSON_NAME] Wedding" at bounding box center [466, 479] width 387 height 31
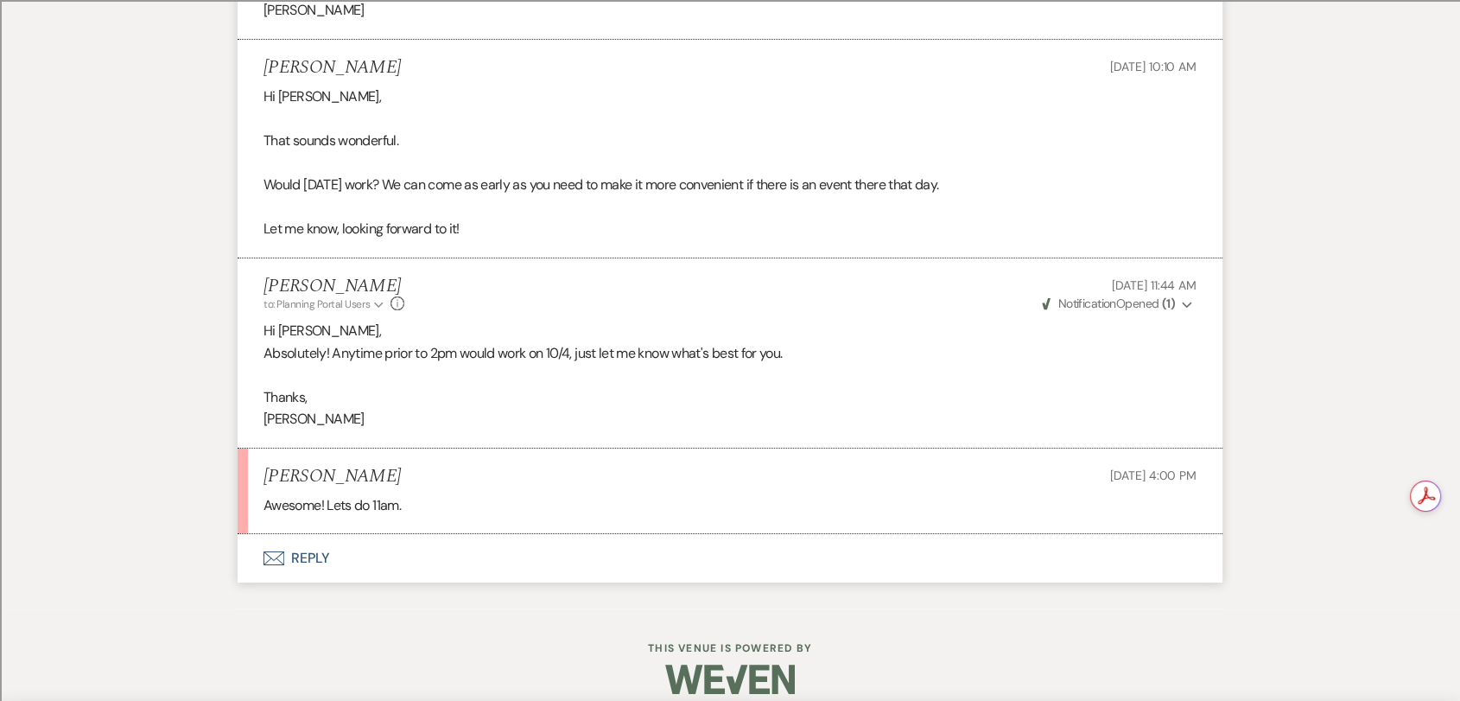
scroll to position [6371, 0]
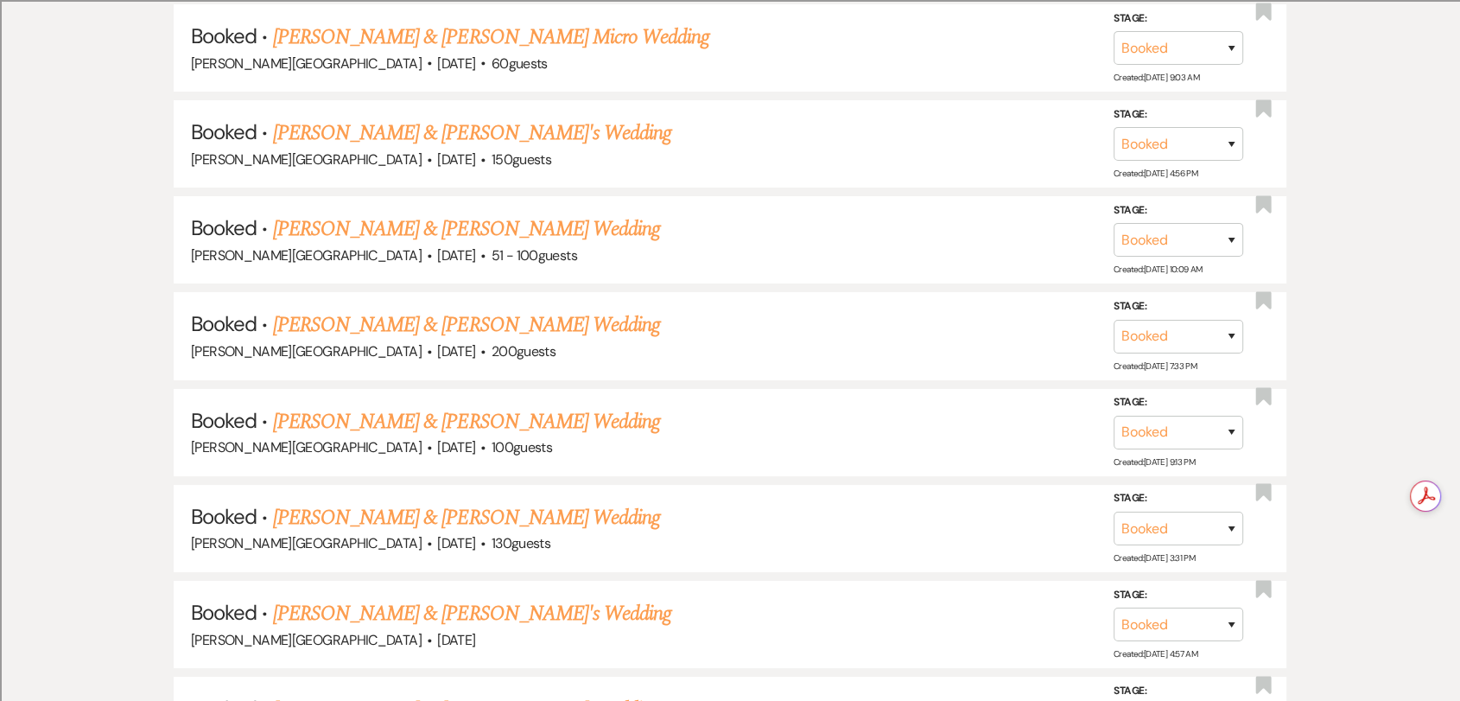
scroll to position [627, 0]
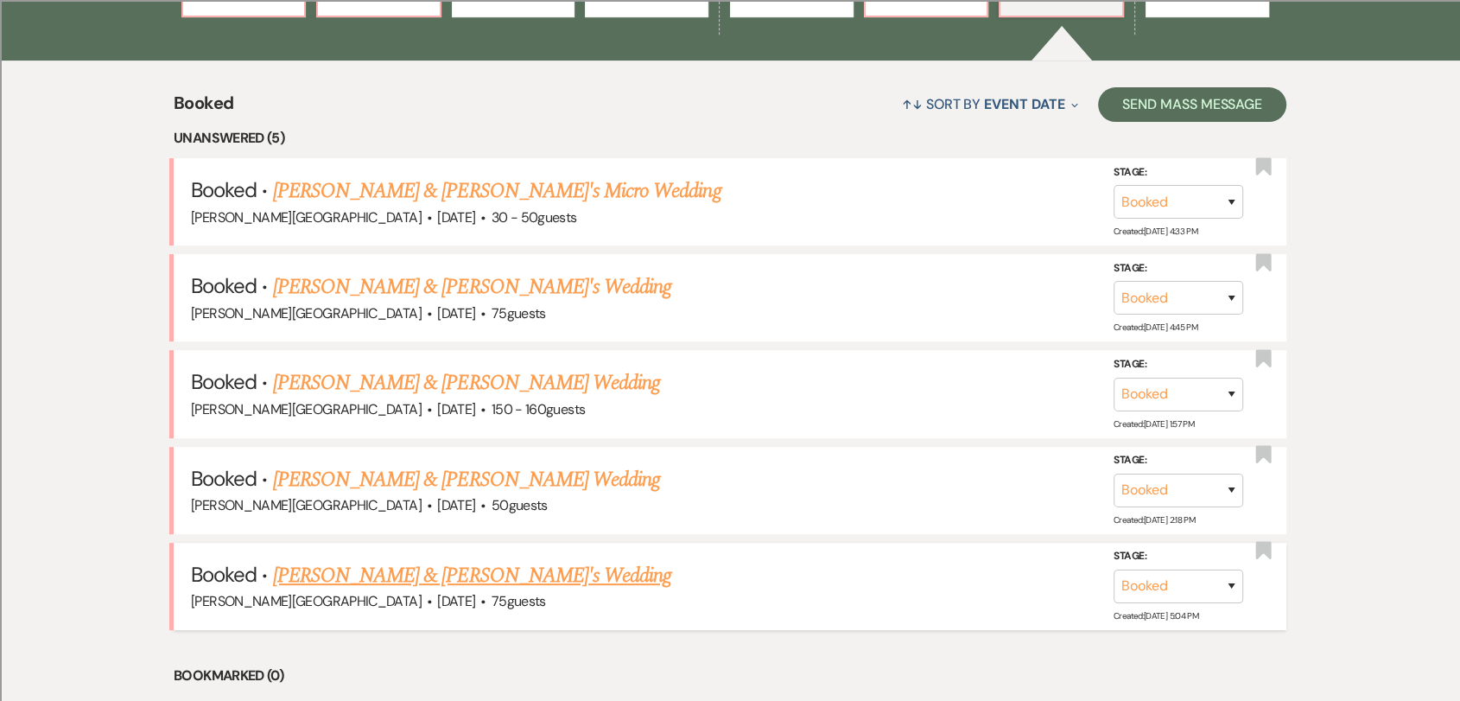
click at [394, 582] on link "[PERSON_NAME] & [PERSON_NAME]'s Wedding" at bounding box center [472, 575] width 399 height 31
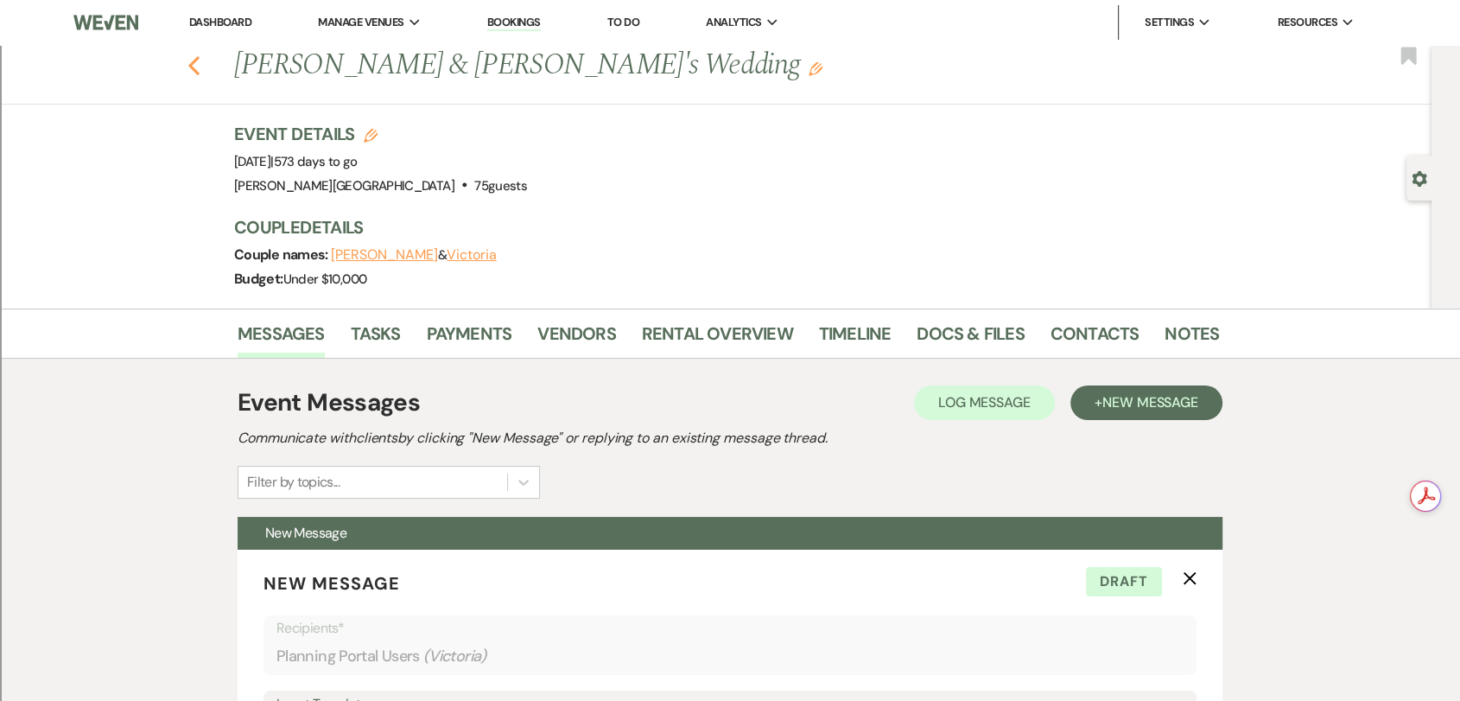
click at [194, 70] on icon "Previous" at bounding box center [194, 65] width 13 height 21
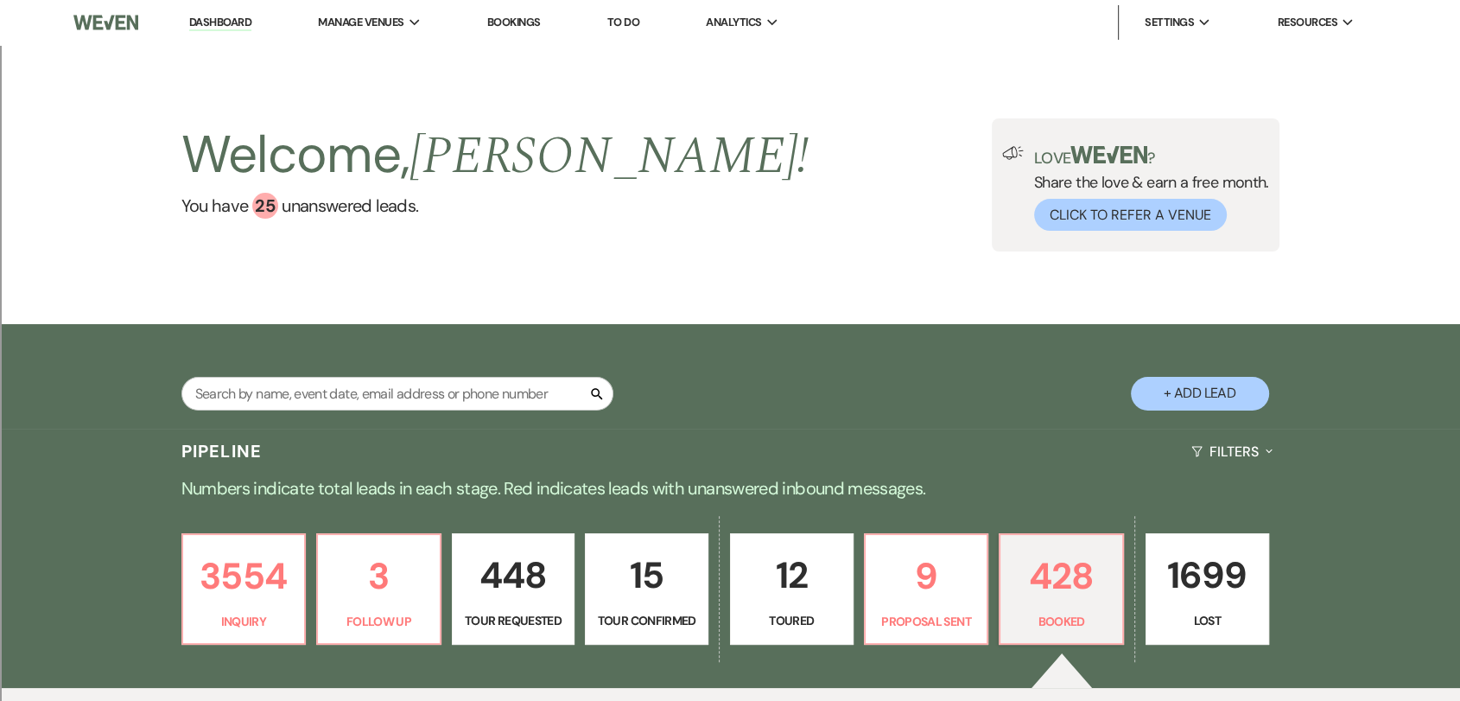
scroll to position [288, 0]
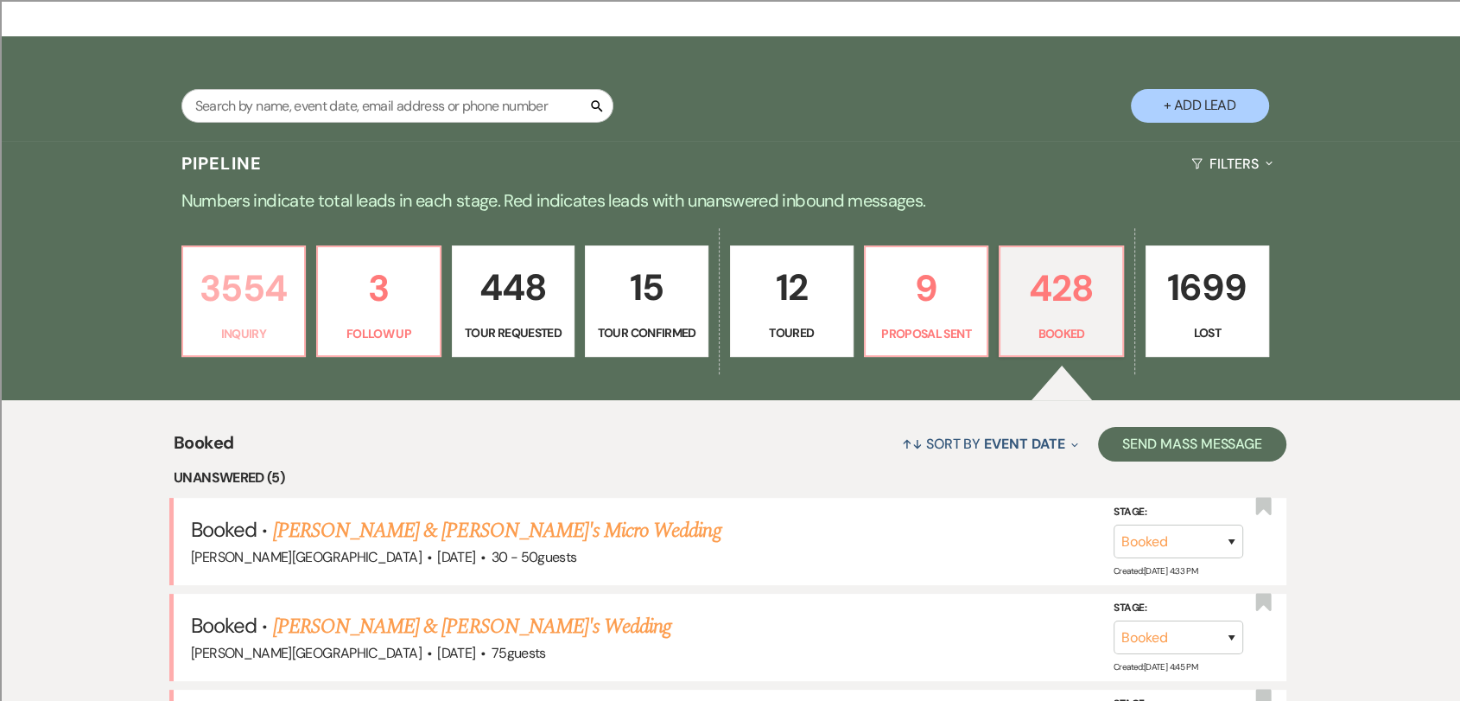
click at [256, 310] on p "3554" at bounding box center [244, 288] width 101 height 58
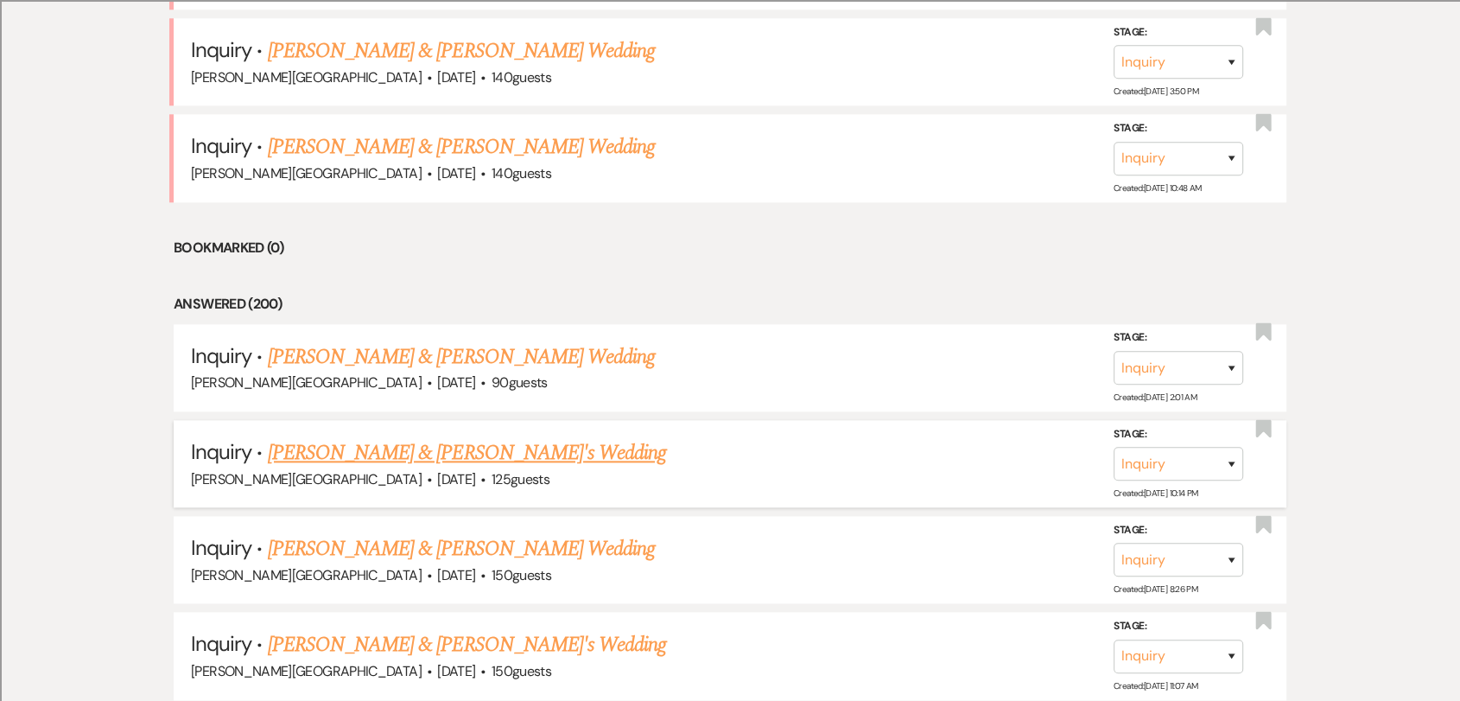
scroll to position [1440, 0]
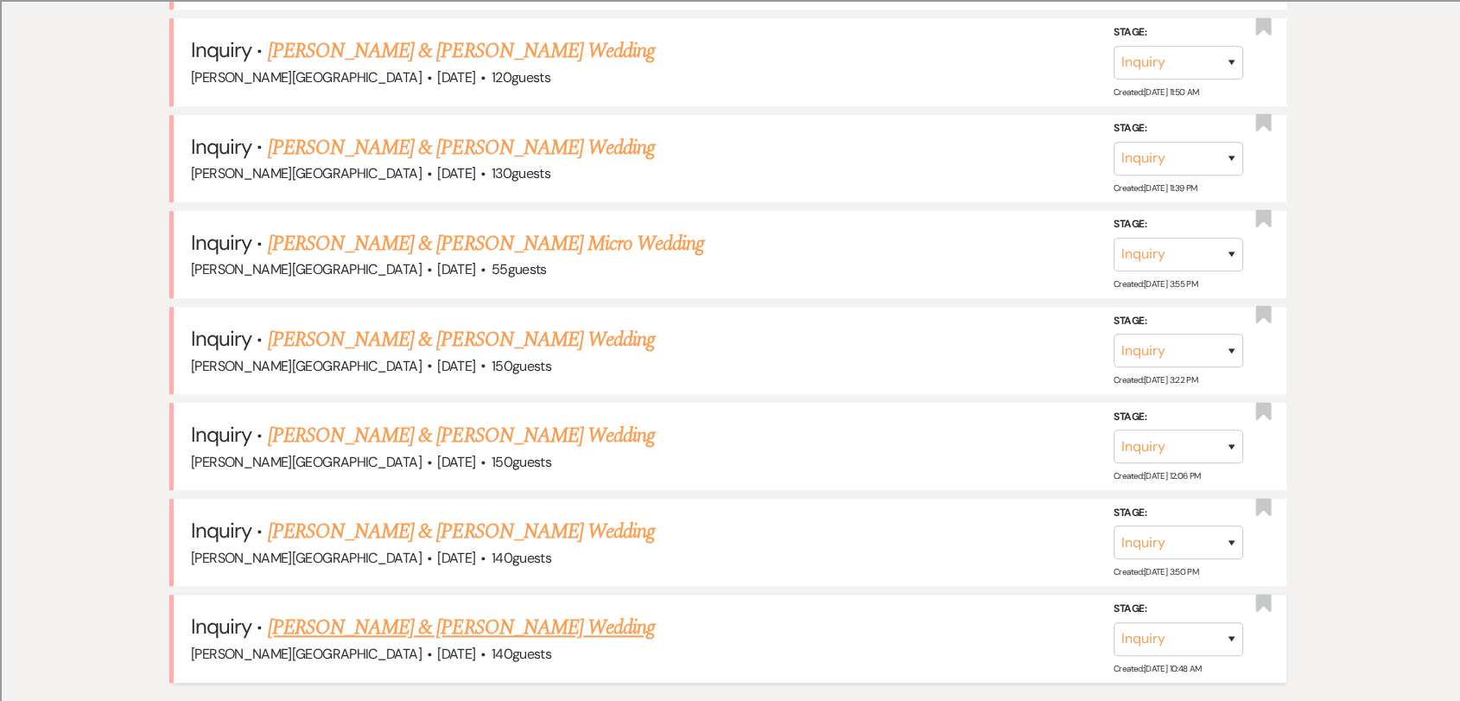
click at [493, 623] on link "[PERSON_NAME] & [PERSON_NAME] Wedding" at bounding box center [461, 627] width 387 height 31
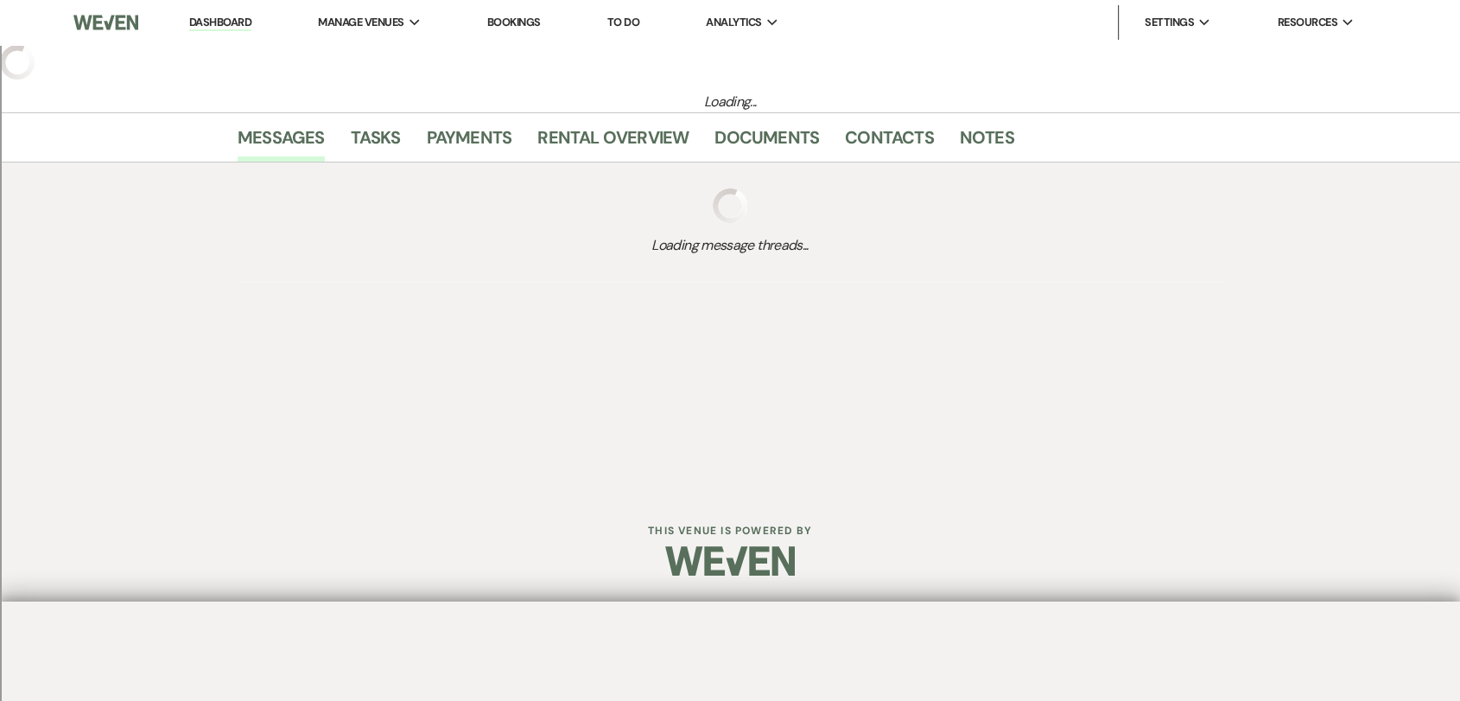
select select "5"
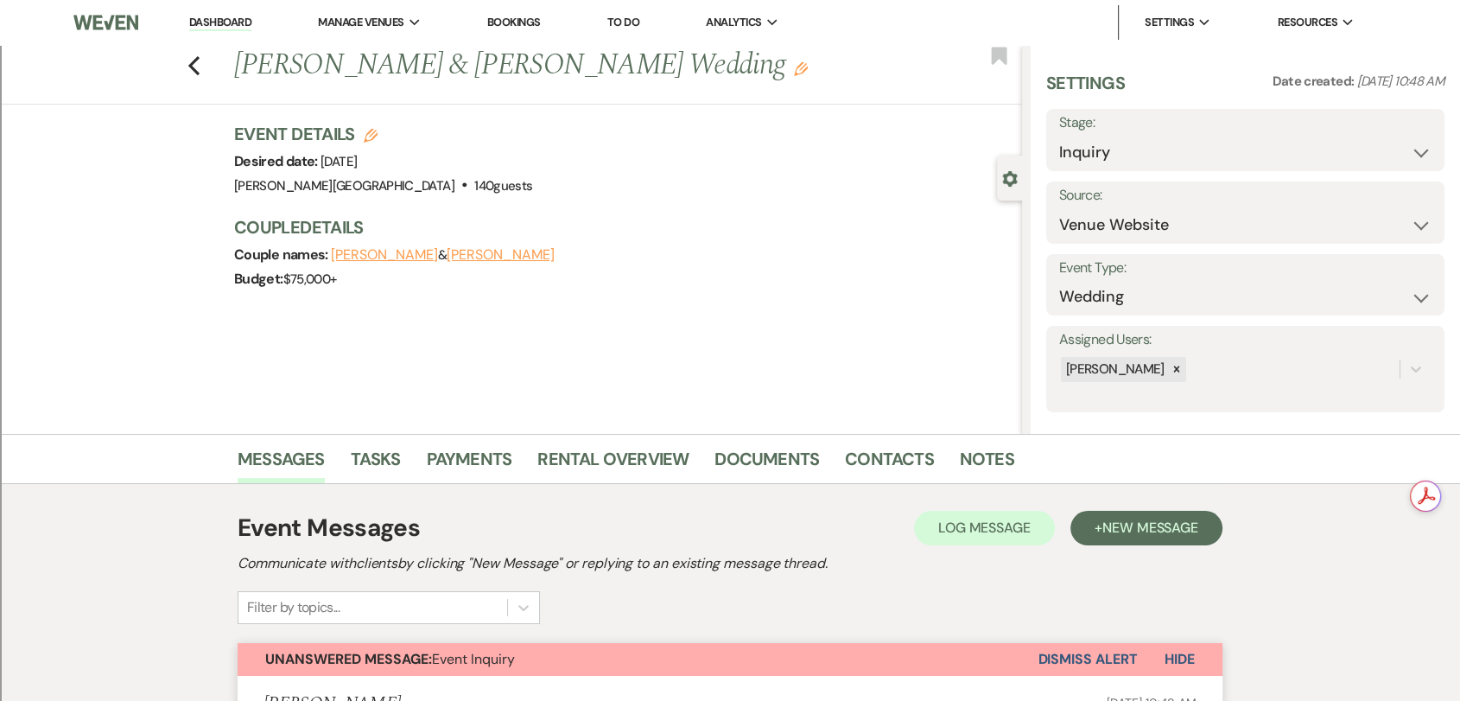
click at [192, 66] on div "Previous [PERSON_NAME] & [PERSON_NAME] Wedding Edit Bookmark" at bounding box center [506, 75] width 1031 height 60
click at [194, 65] on icon "Previous" at bounding box center [194, 65] width 13 height 21
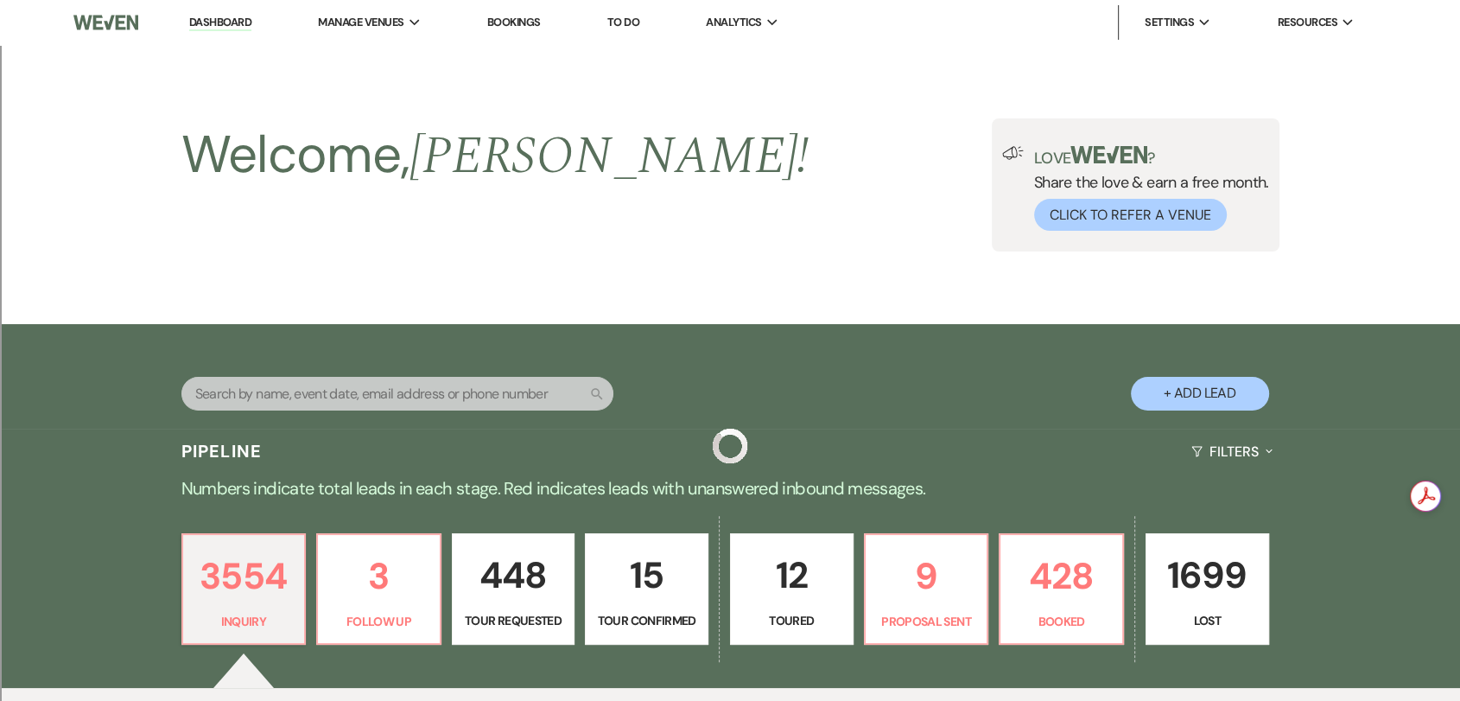
scroll to position [1440, 0]
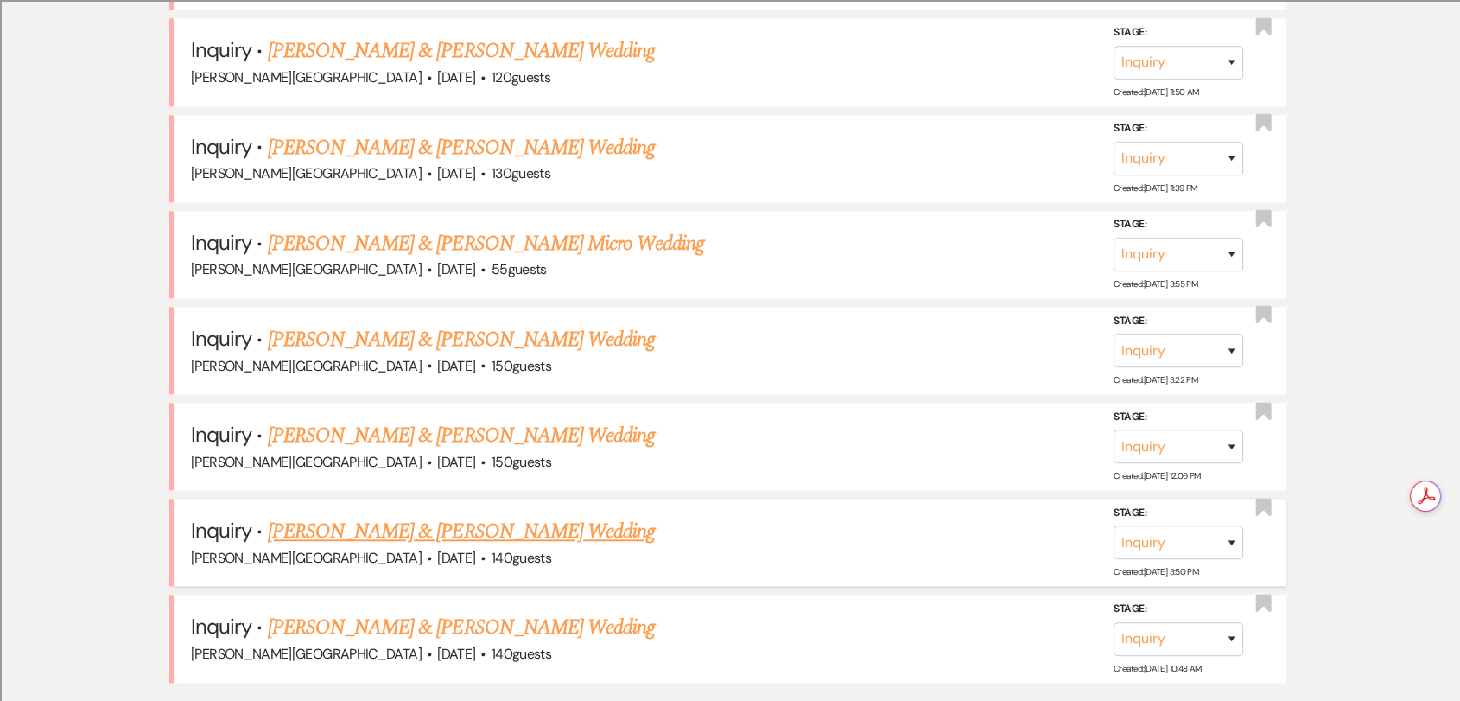
click at [510, 535] on link "[PERSON_NAME] & [PERSON_NAME] Wedding" at bounding box center [461, 531] width 387 height 31
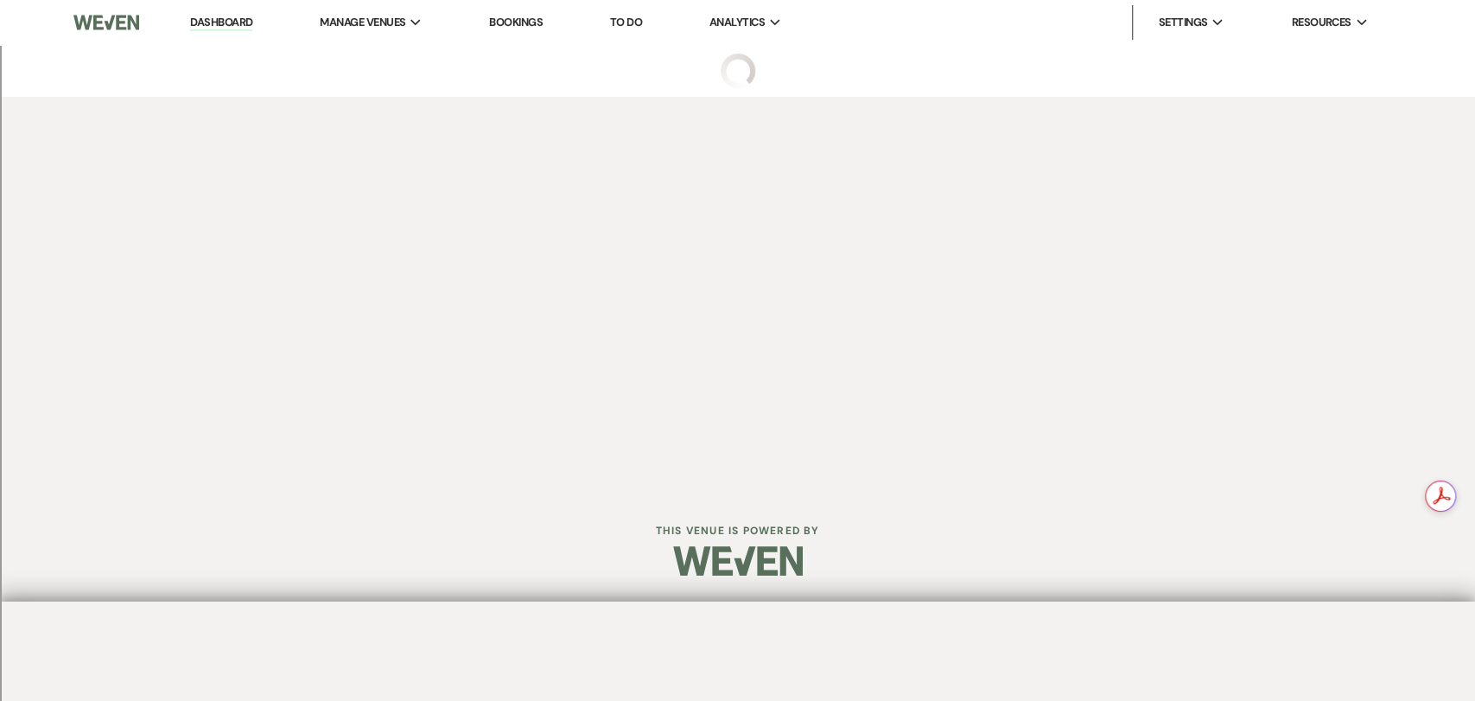
select select "5"
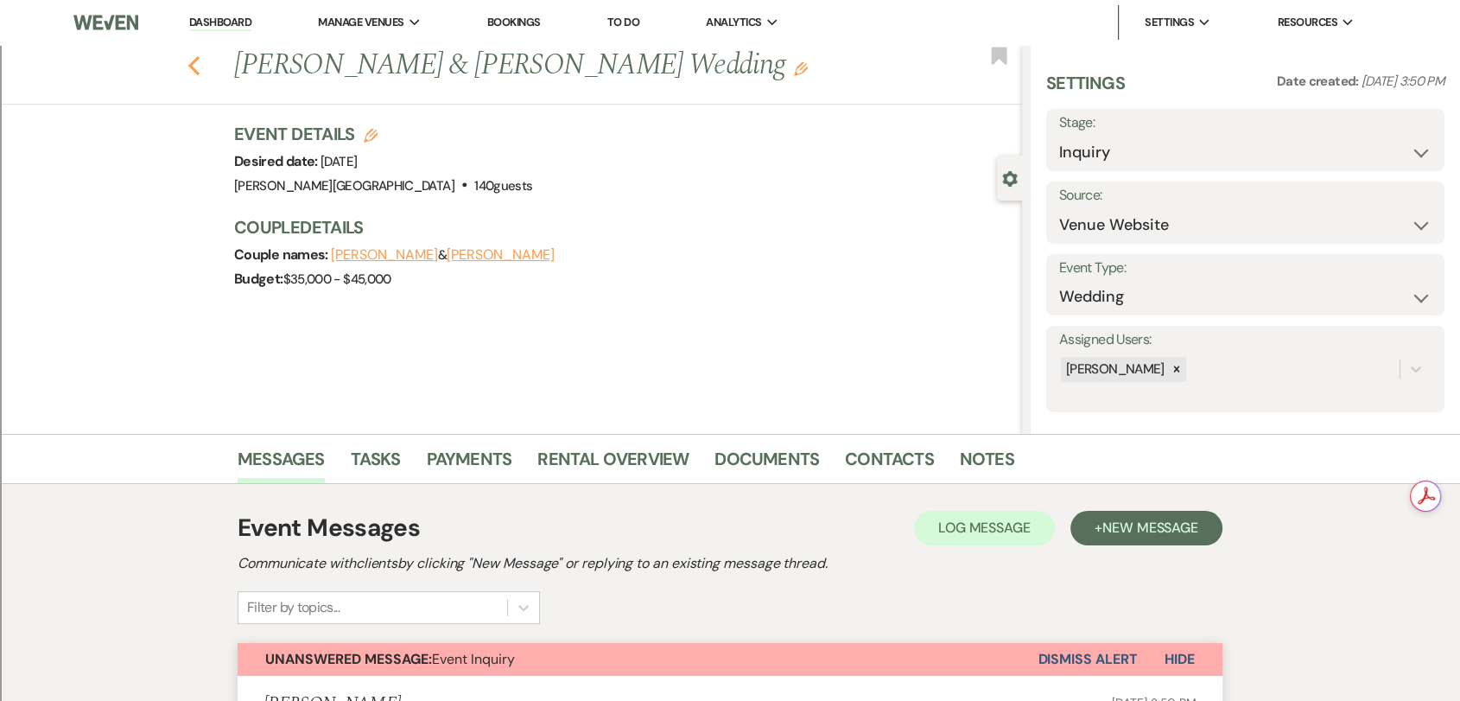
click at [199, 67] on use "button" at bounding box center [193, 65] width 11 height 19
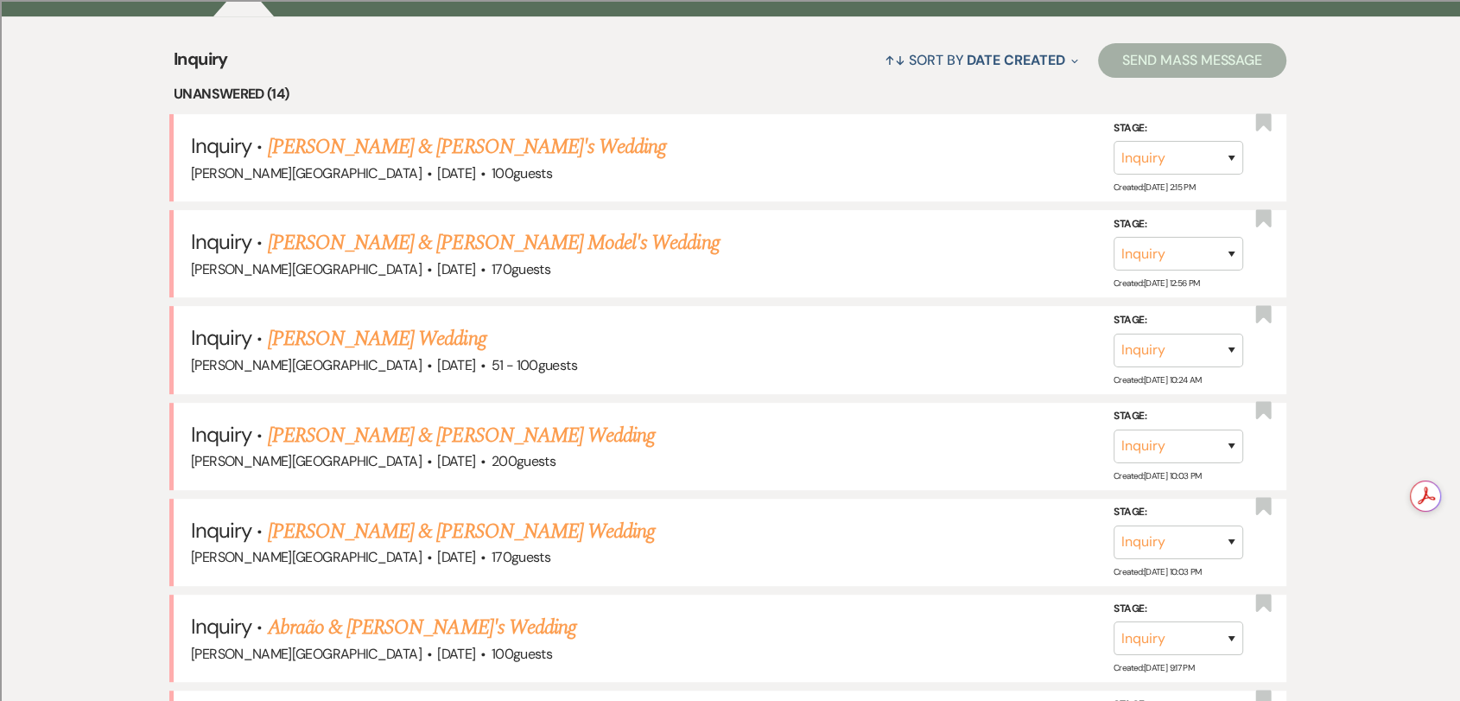
scroll to position [192, 0]
